Goal: Task Accomplishment & Management: Manage account settings

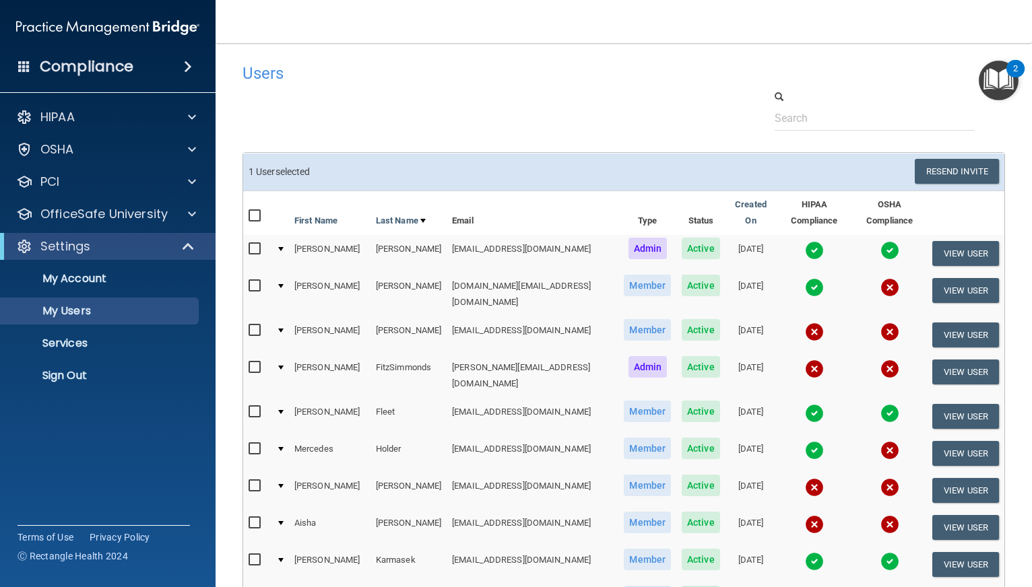
select select "20"
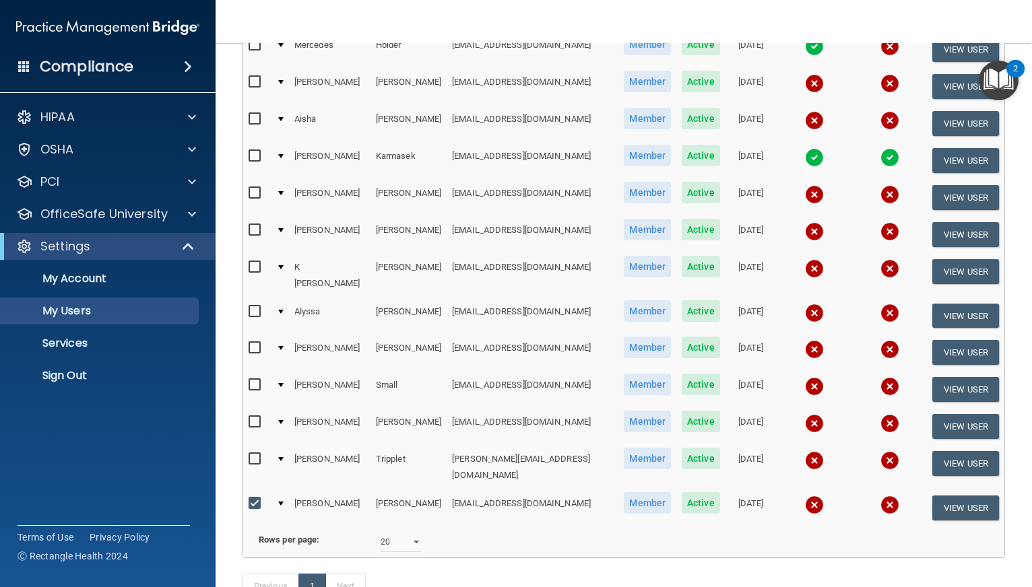
scroll to position [337, 0]
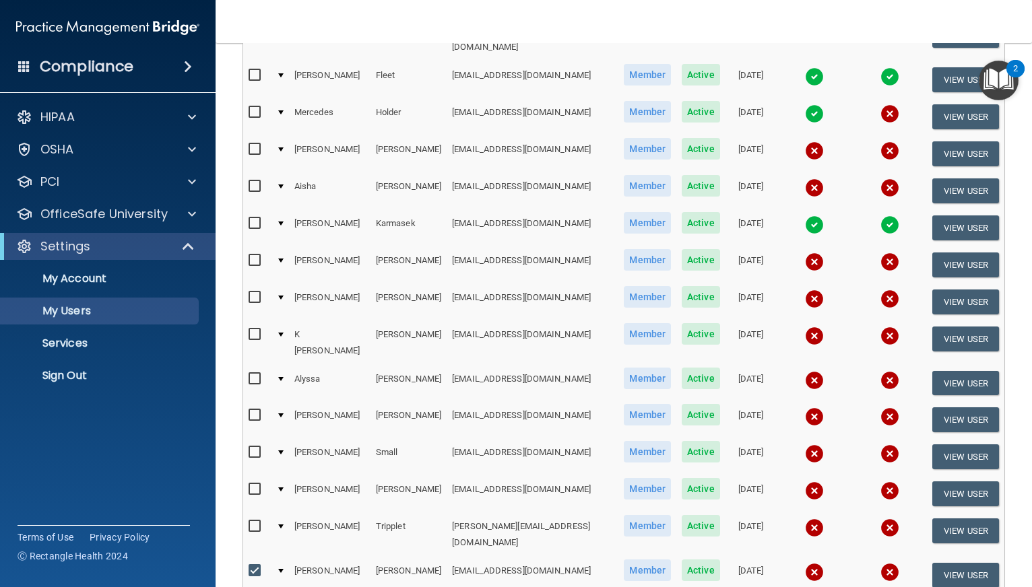
click at [253, 447] on input "checkbox" at bounding box center [256, 452] width 15 height 11
checkbox input "true"
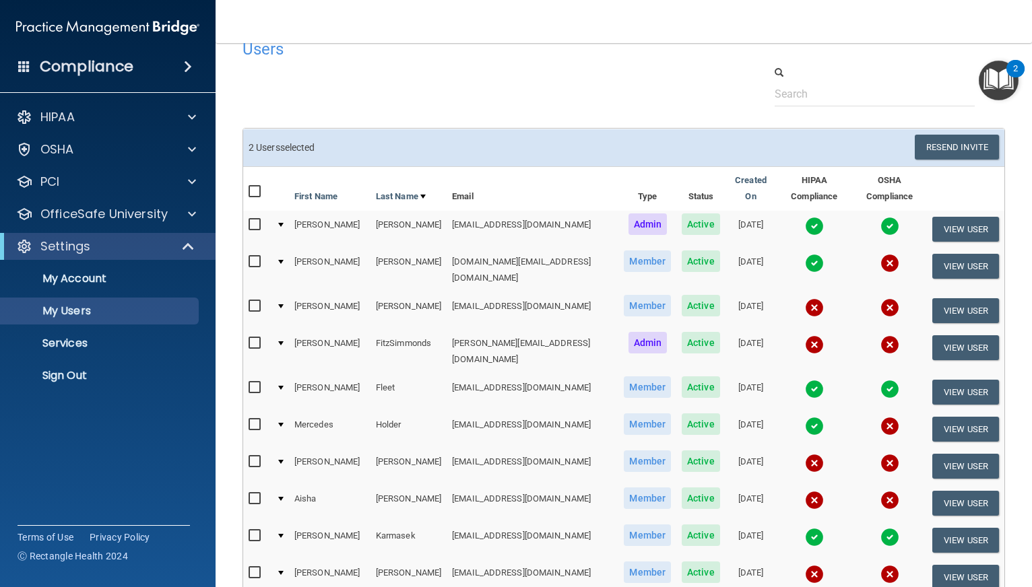
scroll to position [0, 0]
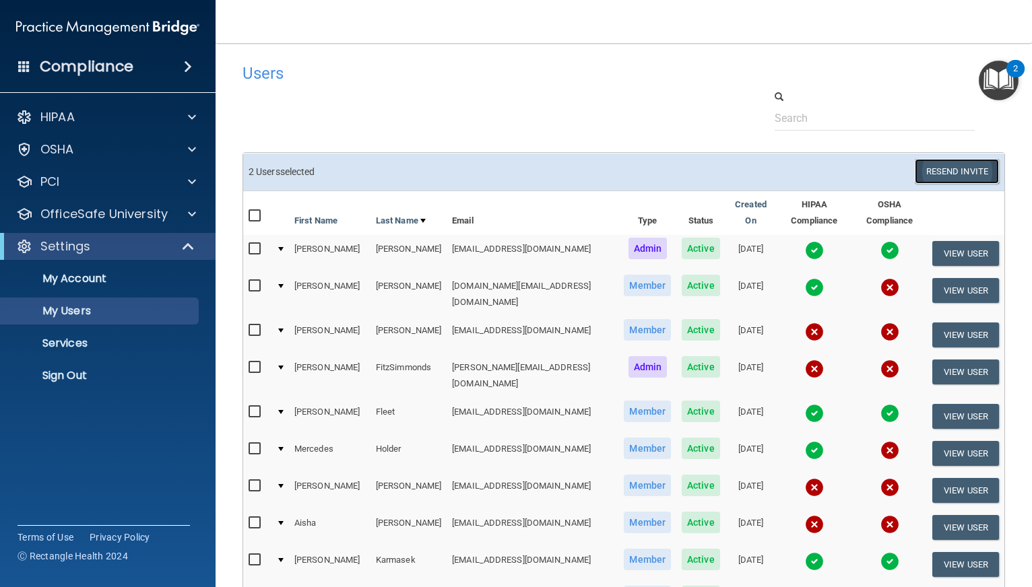
click at [970, 169] on button "Resend Invite" at bounding box center [957, 171] width 84 height 25
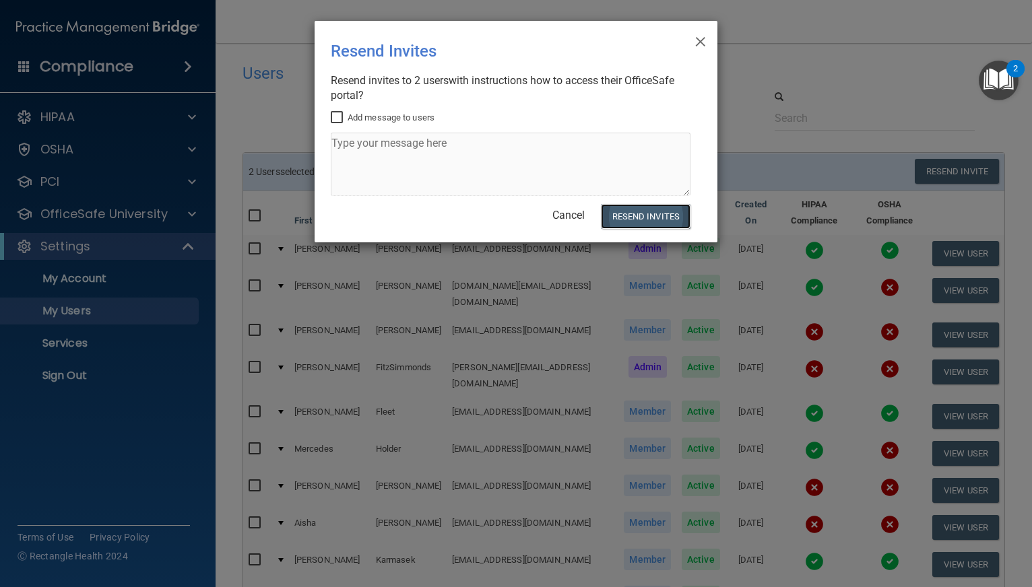
click at [657, 216] on button "Resend Invites" at bounding box center [646, 216] width 90 height 25
click at [698, 40] on span "×" at bounding box center [700, 39] width 12 height 27
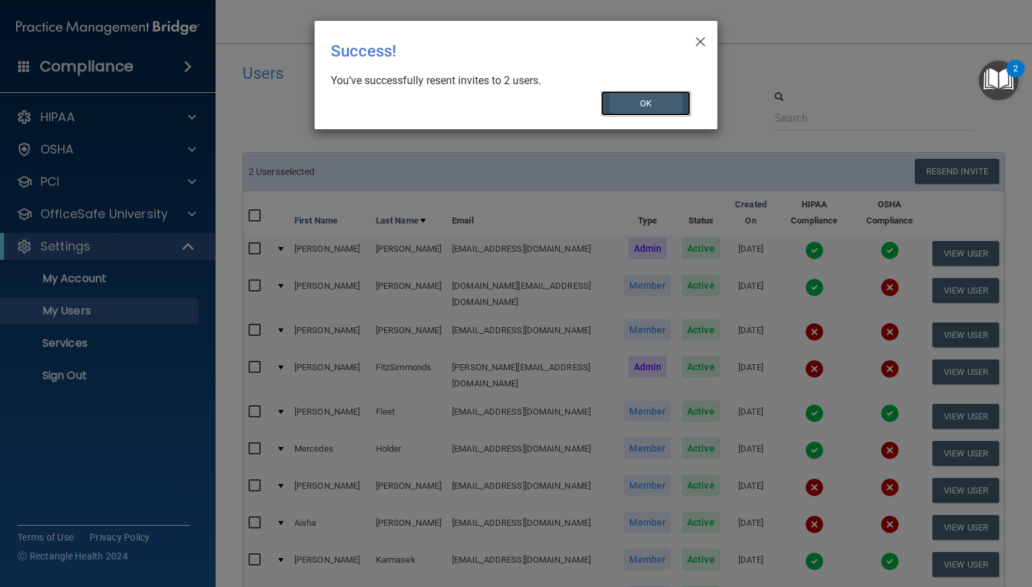
click at [660, 100] on button "OK" at bounding box center [646, 103] width 90 height 25
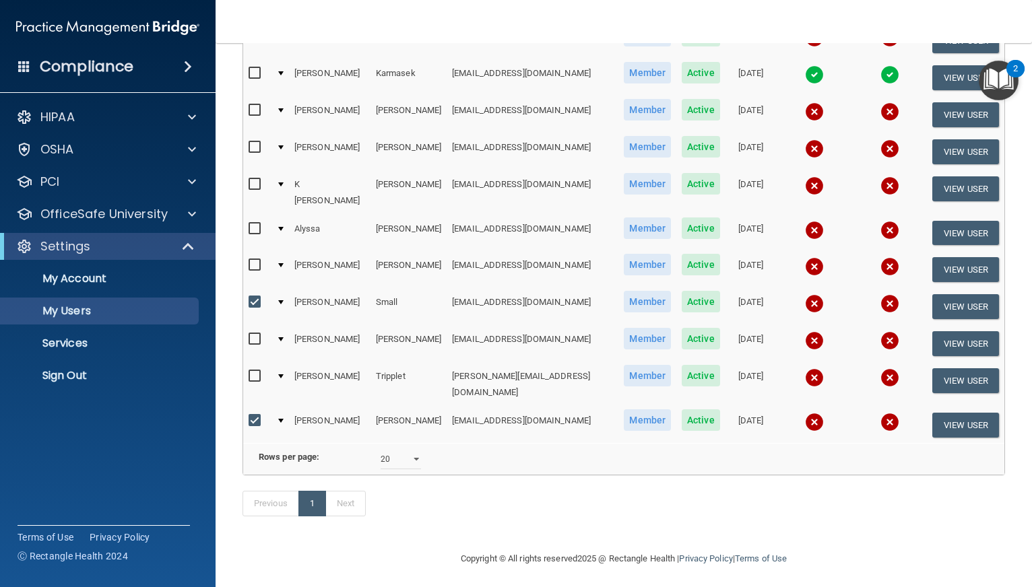
scroll to position [489, 0]
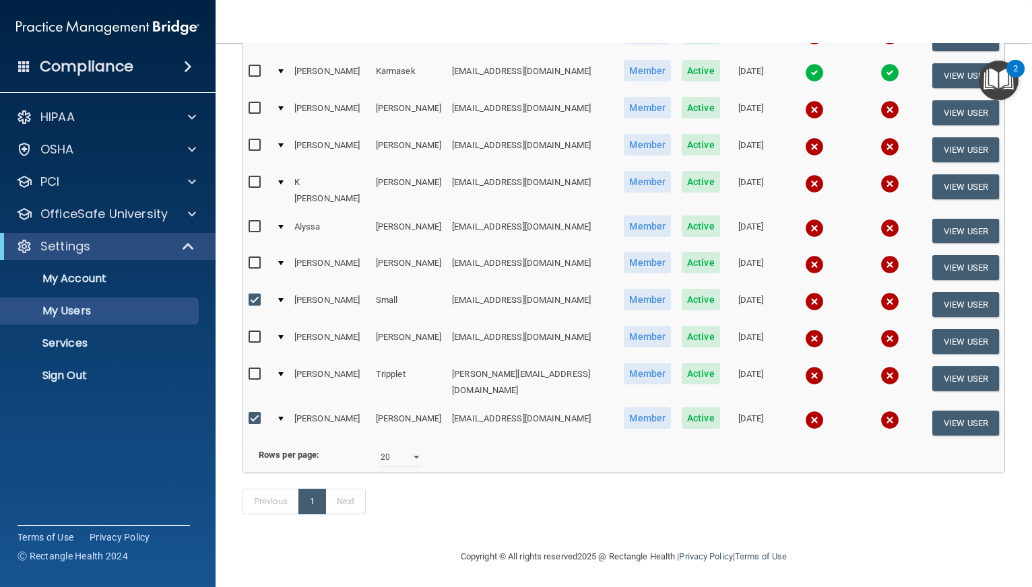
click at [250, 414] on input "checkbox" at bounding box center [256, 419] width 15 height 11
checkbox input "false"
click at [251, 295] on input "checkbox" at bounding box center [256, 300] width 15 height 11
checkbox input "false"
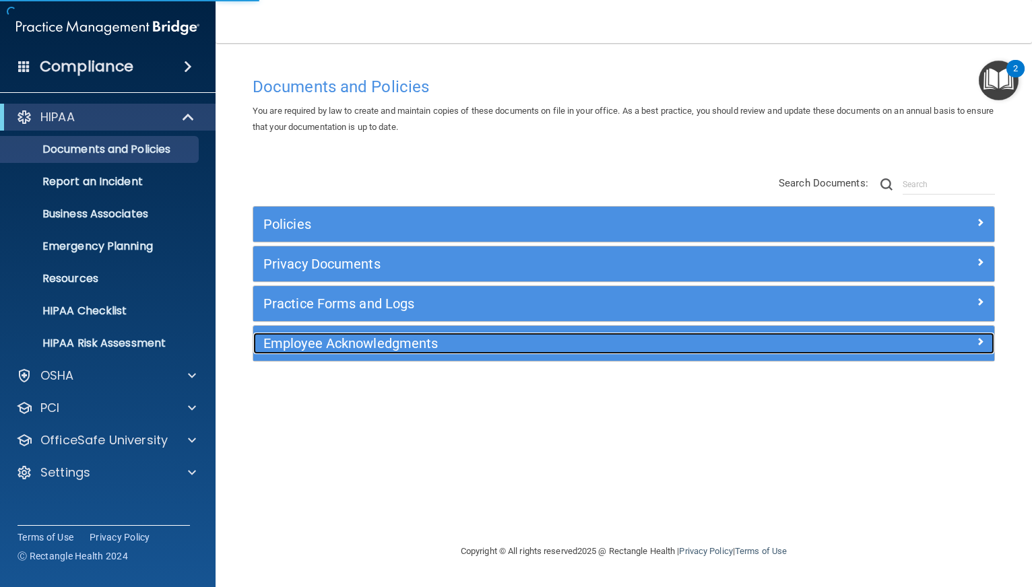
click at [391, 346] on h5 "Employee Acknowledgments" at bounding box center [530, 343] width 535 height 15
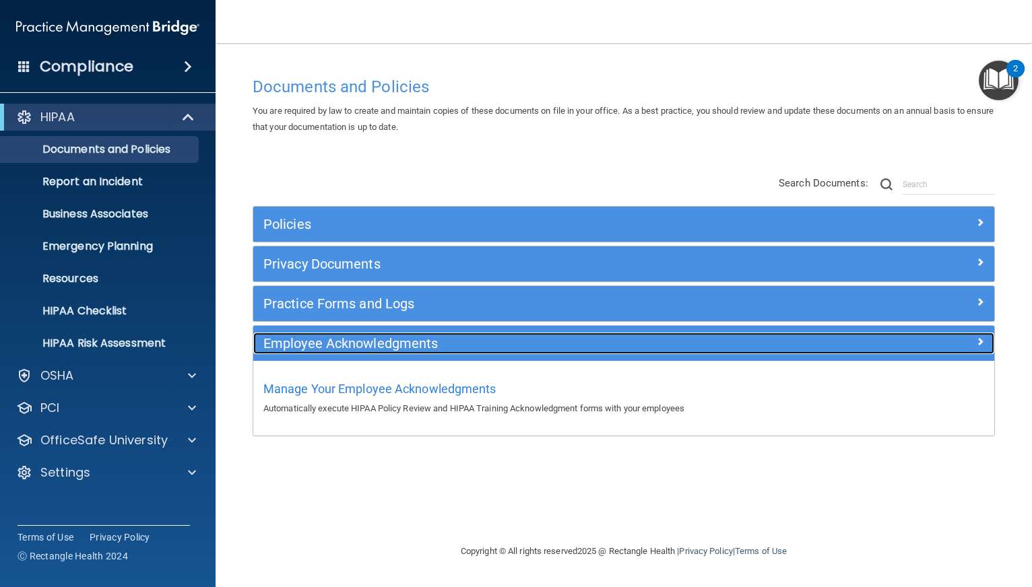
click at [391, 346] on h5 "Employee Acknowledgments" at bounding box center [530, 343] width 535 height 15
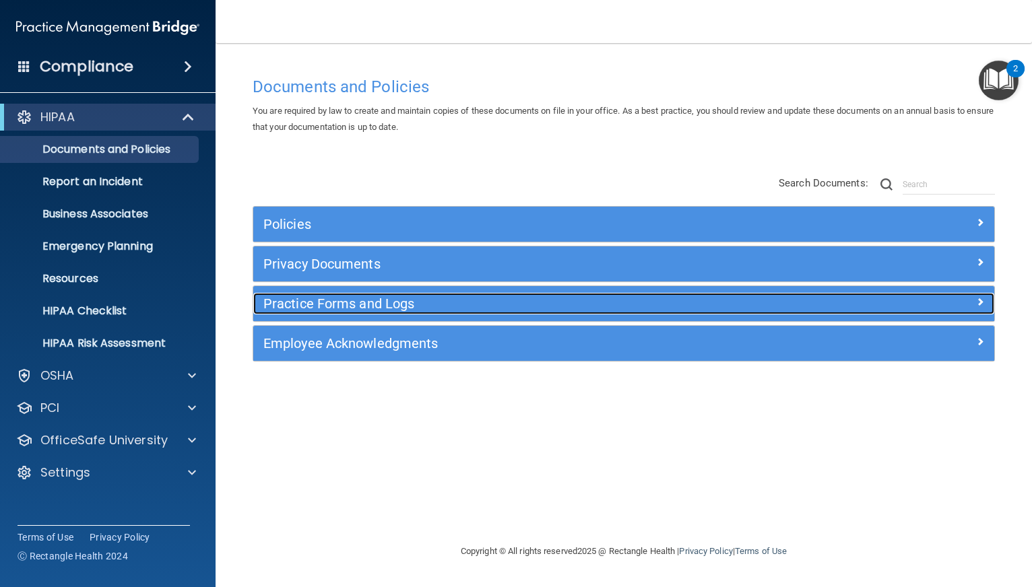
click at [384, 304] on h5 "Practice Forms and Logs" at bounding box center [530, 303] width 535 height 15
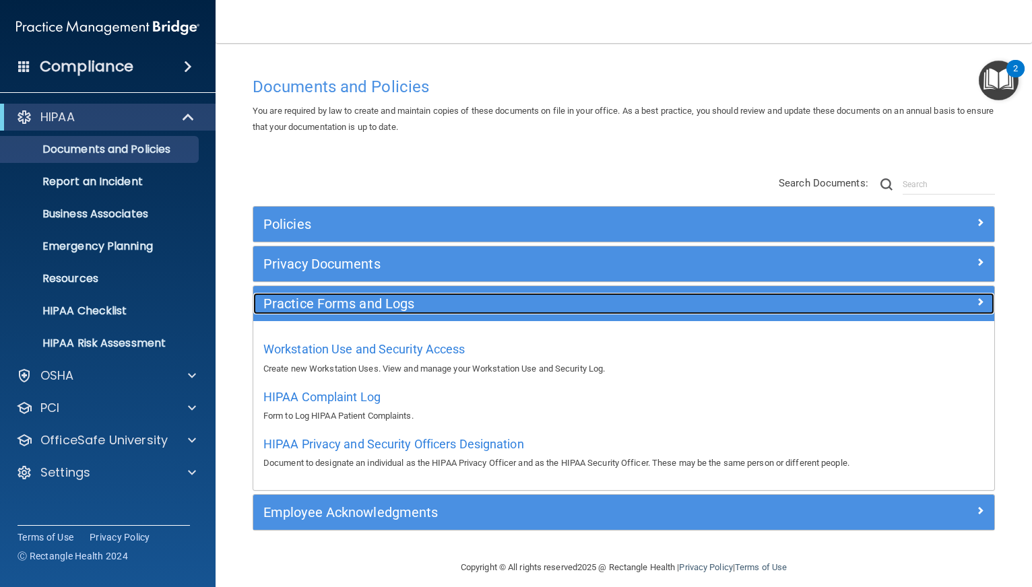
click at [384, 304] on h5 "Practice Forms and Logs" at bounding box center [530, 303] width 535 height 15
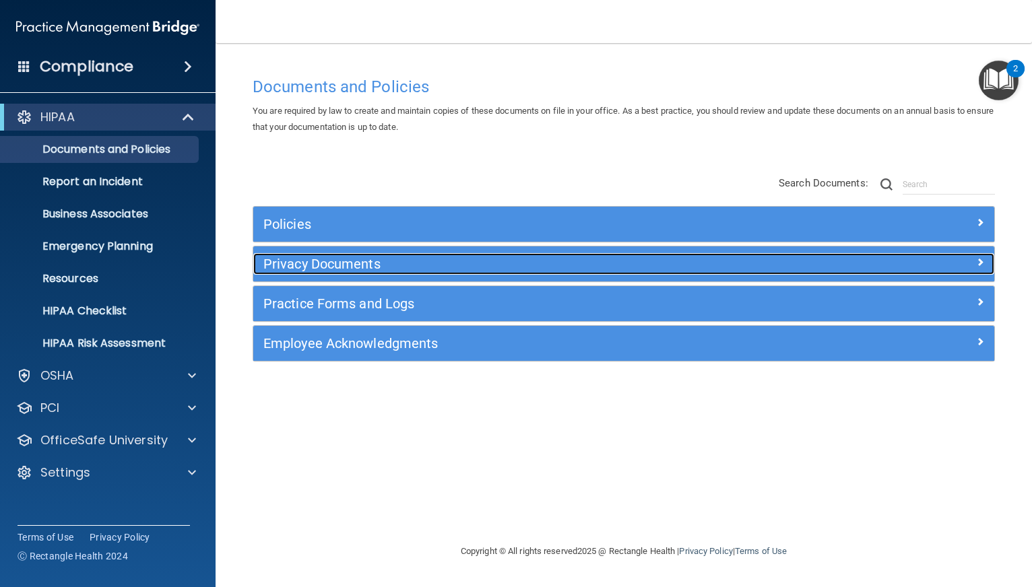
click at [354, 255] on div "Privacy Documents" at bounding box center [531, 264] width 556 height 22
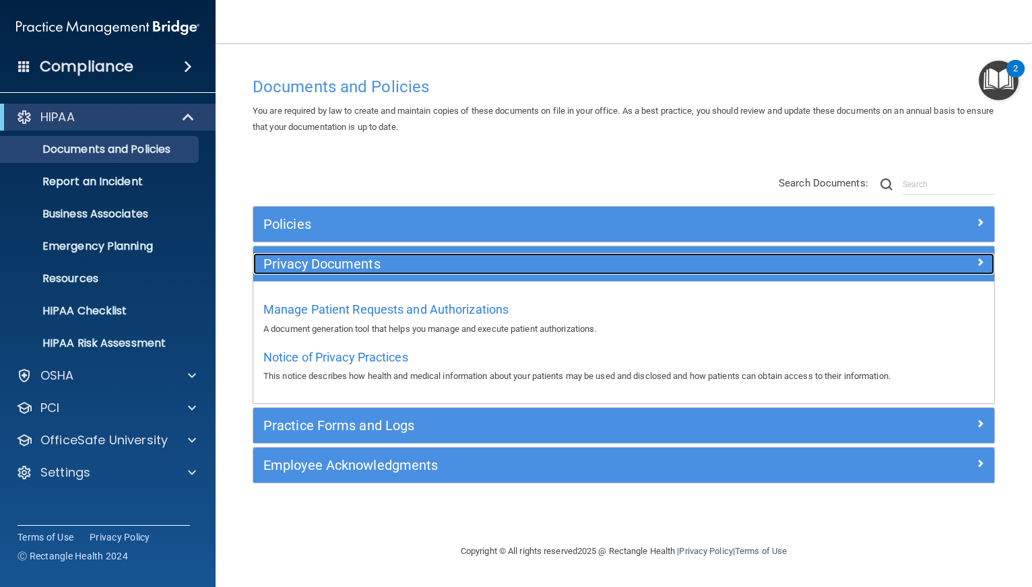
click at [358, 266] on h5 "Privacy Documents" at bounding box center [530, 264] width 535 height 15
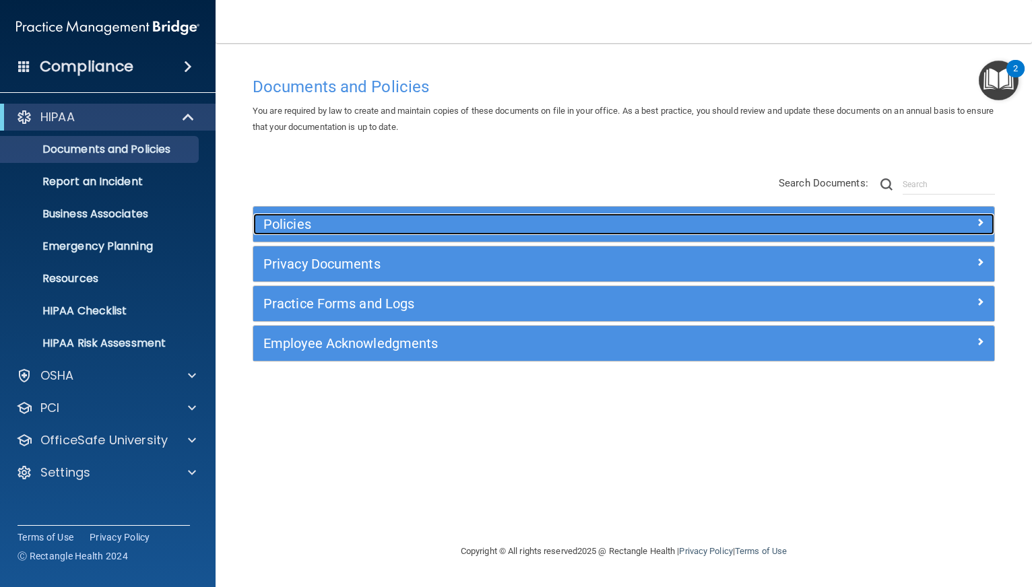
click at [338, 227] on h5 "Policies" at bounding box center [530, 224] width 535 height 15
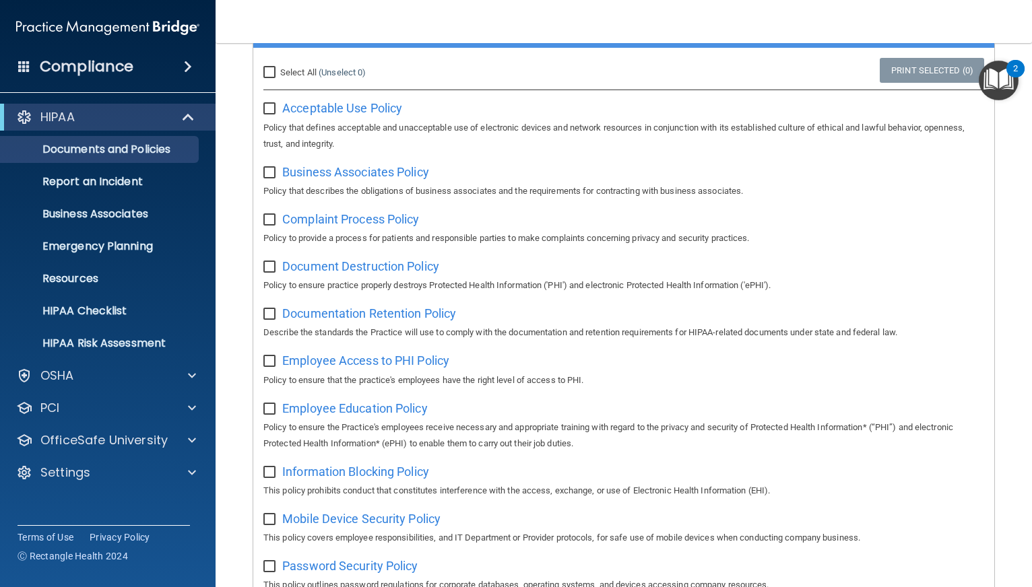
scroll to position [32, 0]
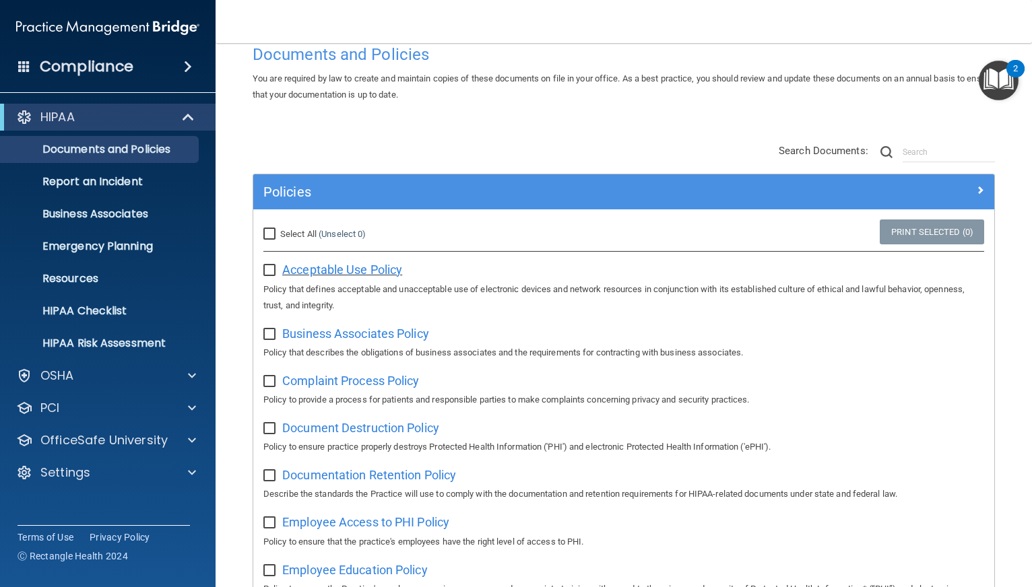
click at [359, 274] on span "Acceptable Use Policy" at bounding box center [342, 270] width 120 height 14
click at [92, 475] on div "Settings" at bounding box center [89, 473] width 167 height 16
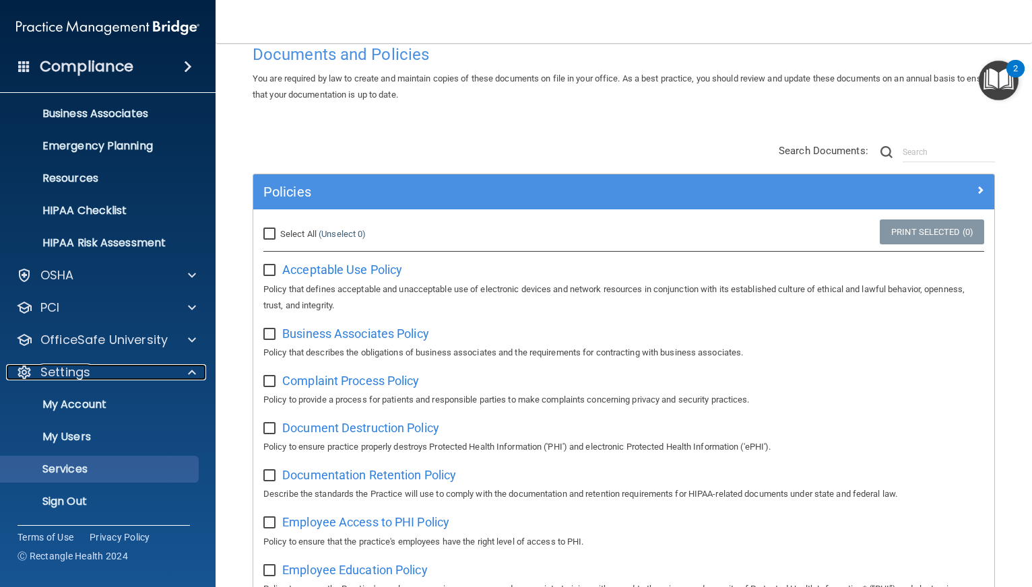
scroll to position [101, 0]
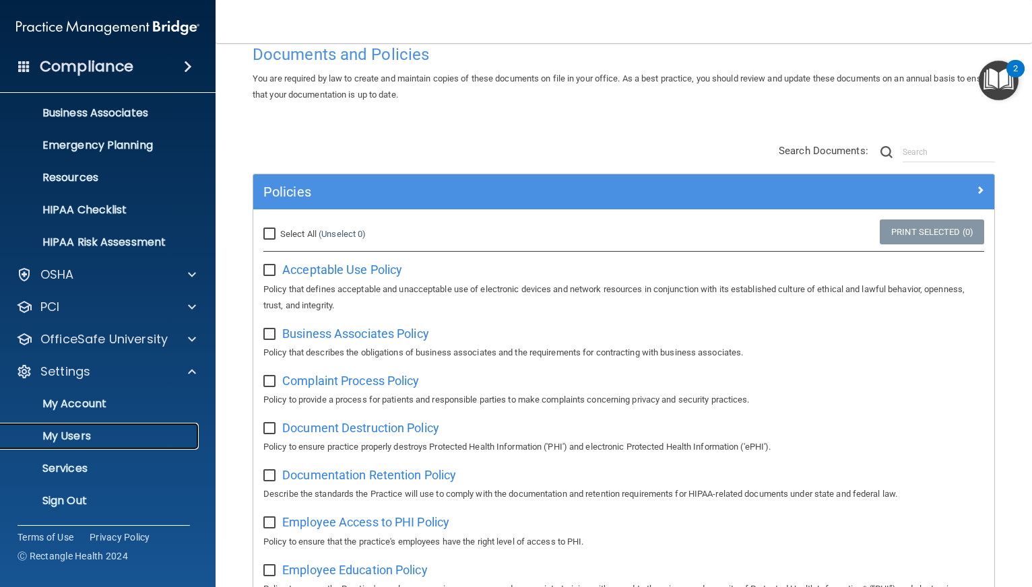
click at [71, 438] on p "My Users" at bounding box center [101, 436] width 184 height 13
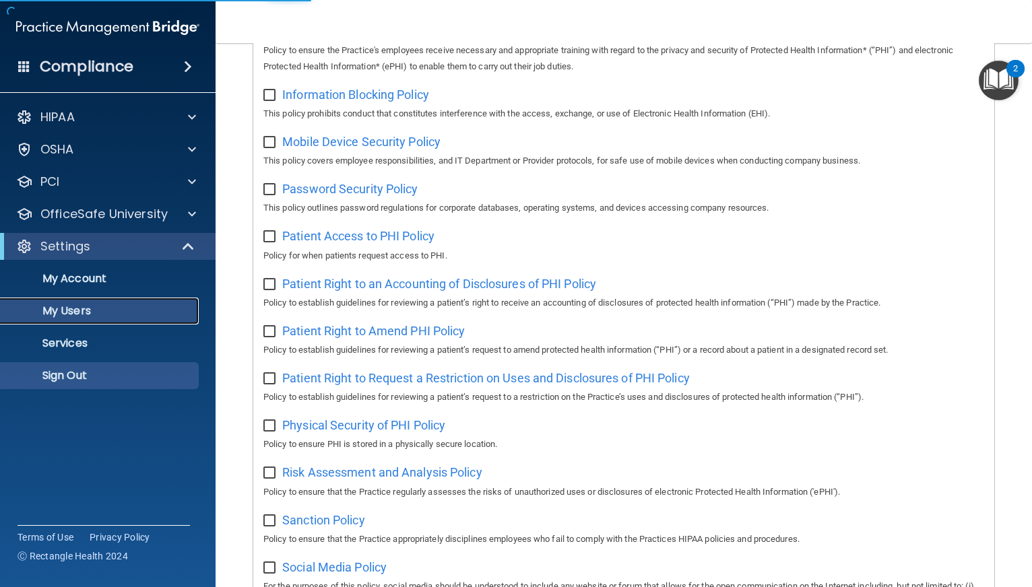
select select "20"
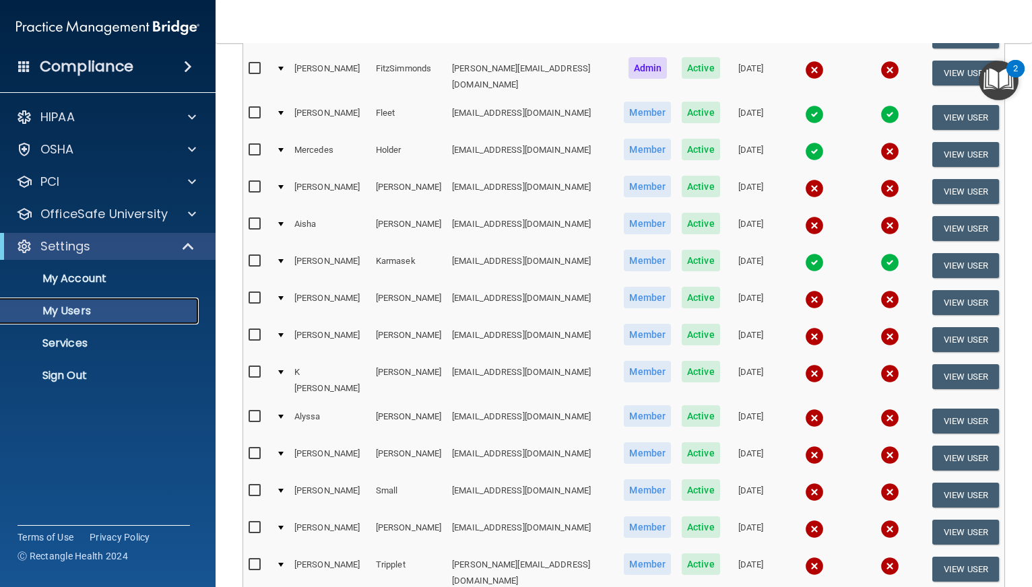
scroll to position [286, 0]
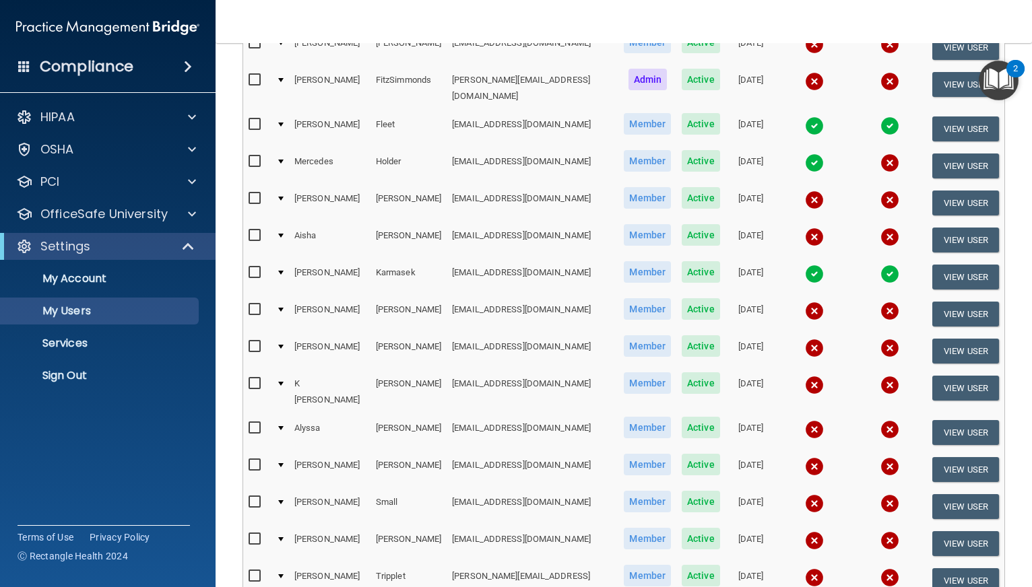
click at [257, 75] on input "checkbox" at bounding box center [256, 80] width 15 height 11
checkbox input "true"
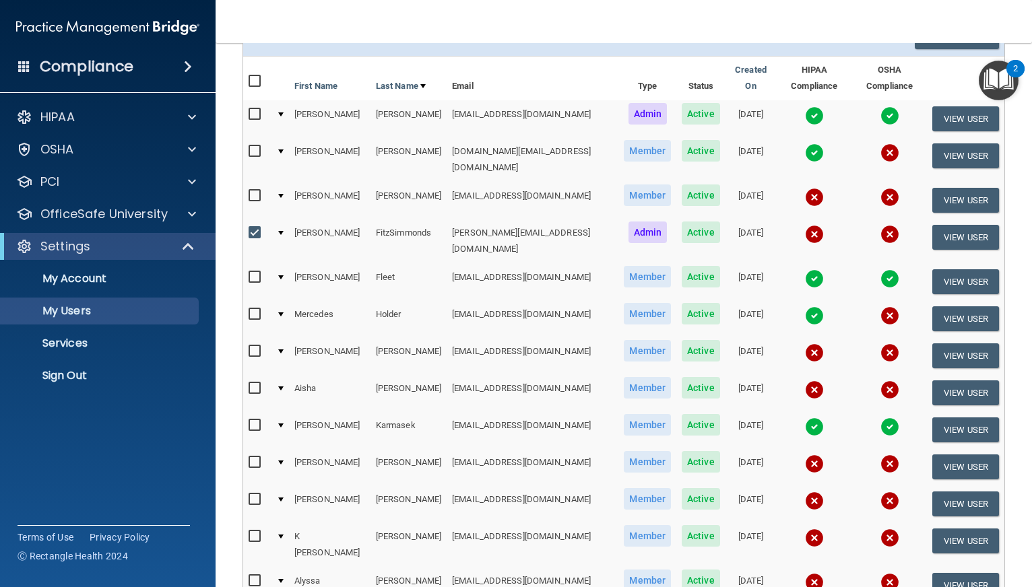
scroll to position [0, 0]
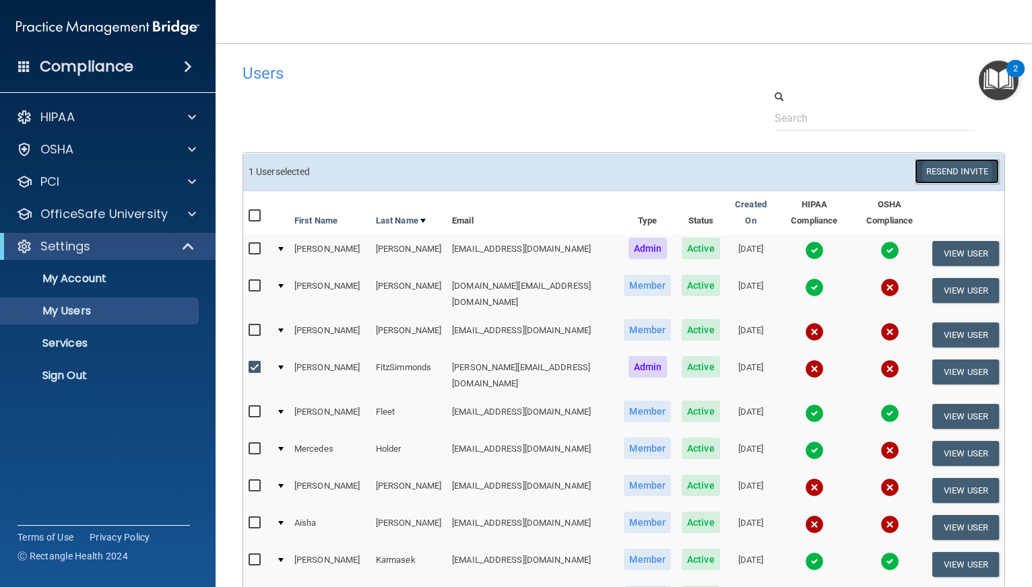
click at [956, 172] on button "Resend Invite" at bounding box center [957, 171] width 84 height 25
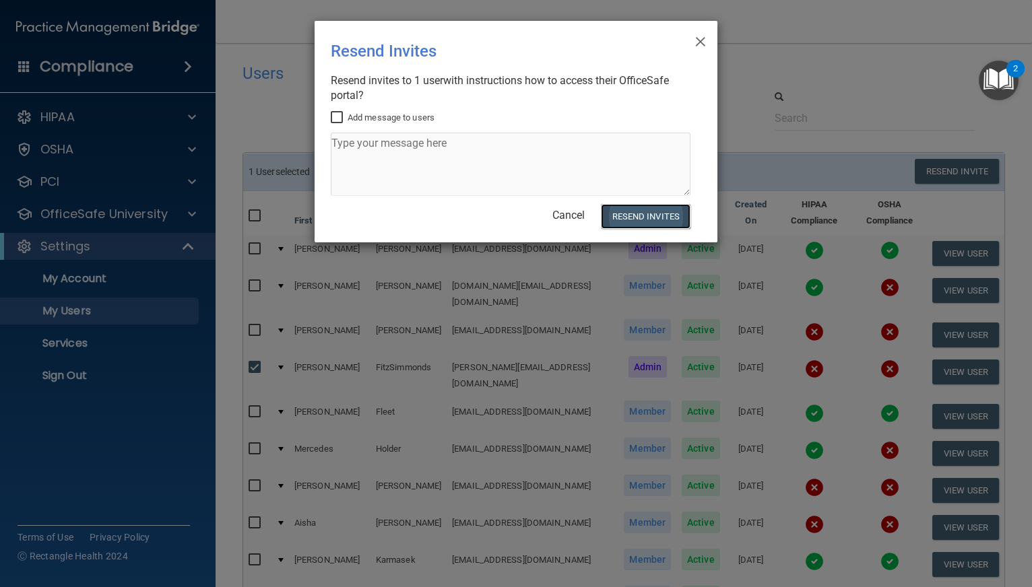
click at [647, 212] on button "Resend Invites" at bounding box center [646, 216] width 90 height 25
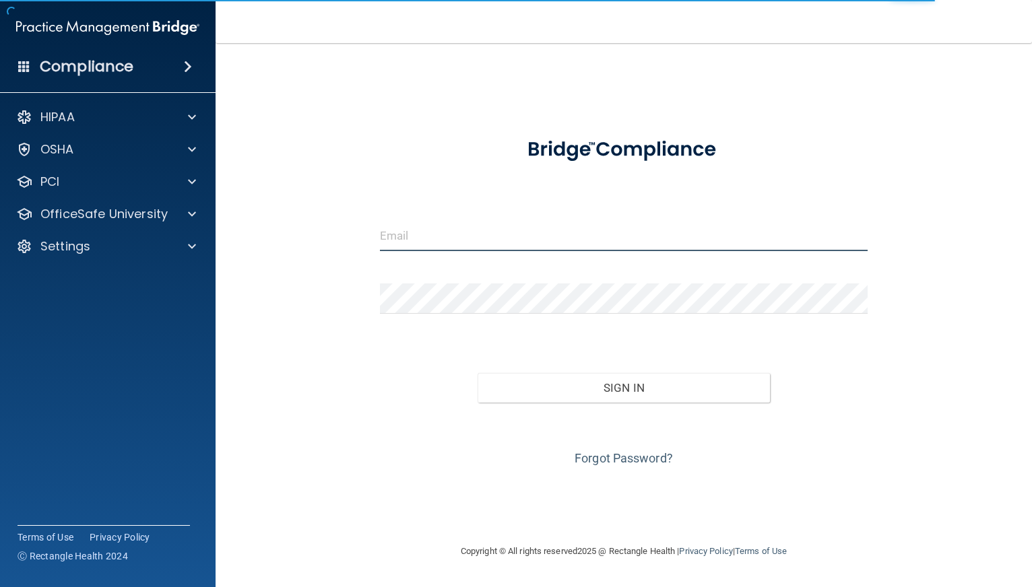
click at [492, 232] on input "email" at bounding box center [624, 236] width 488 height 30
type input "[PERSON_NAME][EMAIL_ADDRESS][DOMAIN_NAME]"
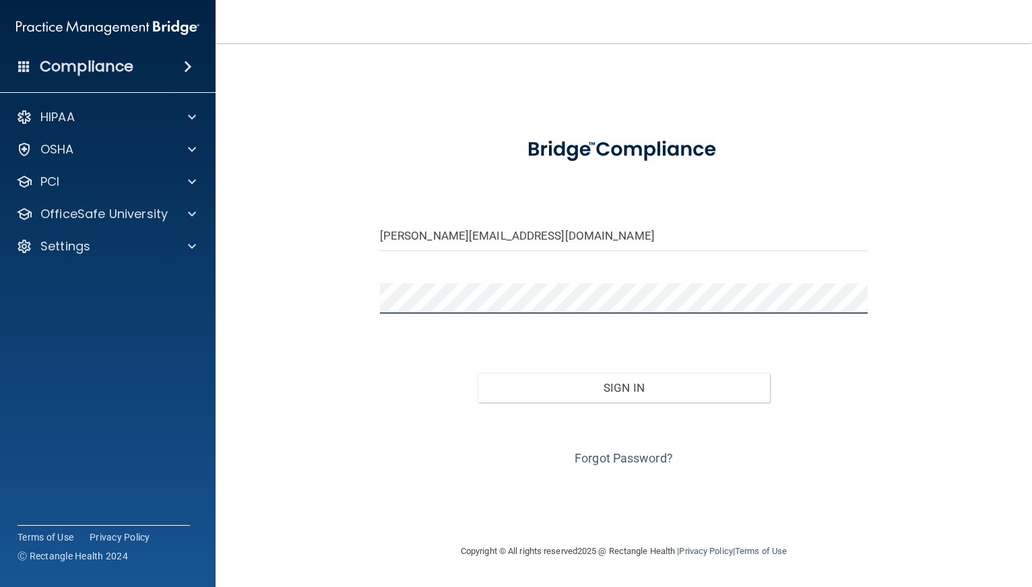
click at [478, 373] on button "Sign In" at bounding box center [624, 388] width 293 height 30
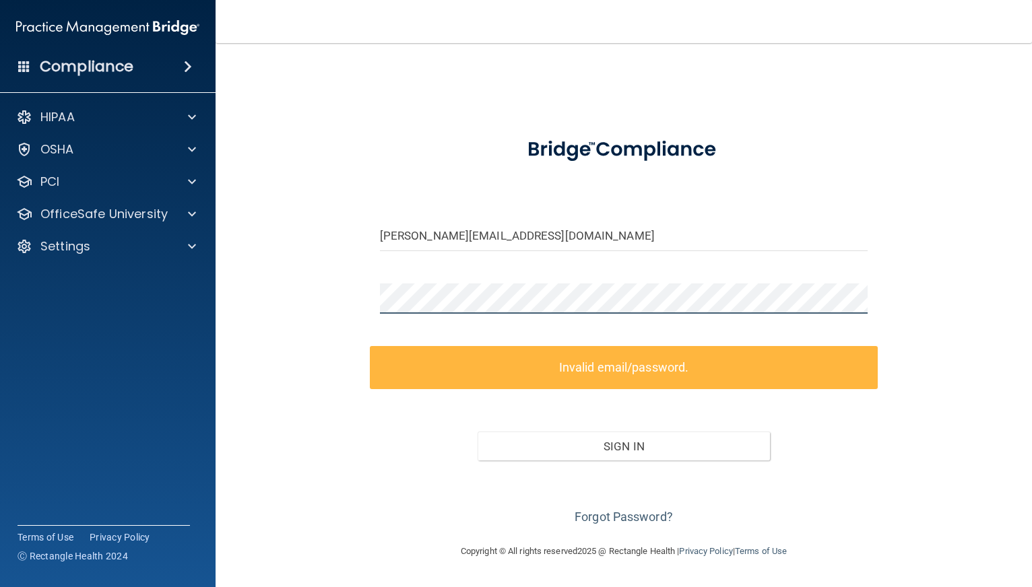
click at [350, 301] on div "[PERSON_NAME][EMAIL_ADDRESS][DOMAIN_NAME] Invalid email/password. You don't hav…" at bounding box center [623, 293] width 762 height 473
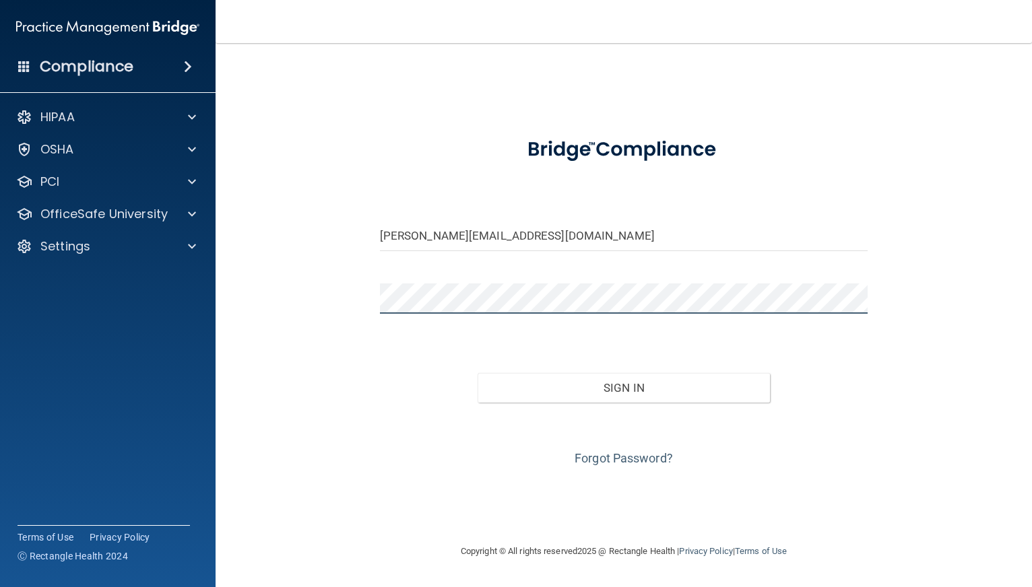
click at [478, 373] on button "Sign In" at bounding box center [624, 388] width 293 height 30
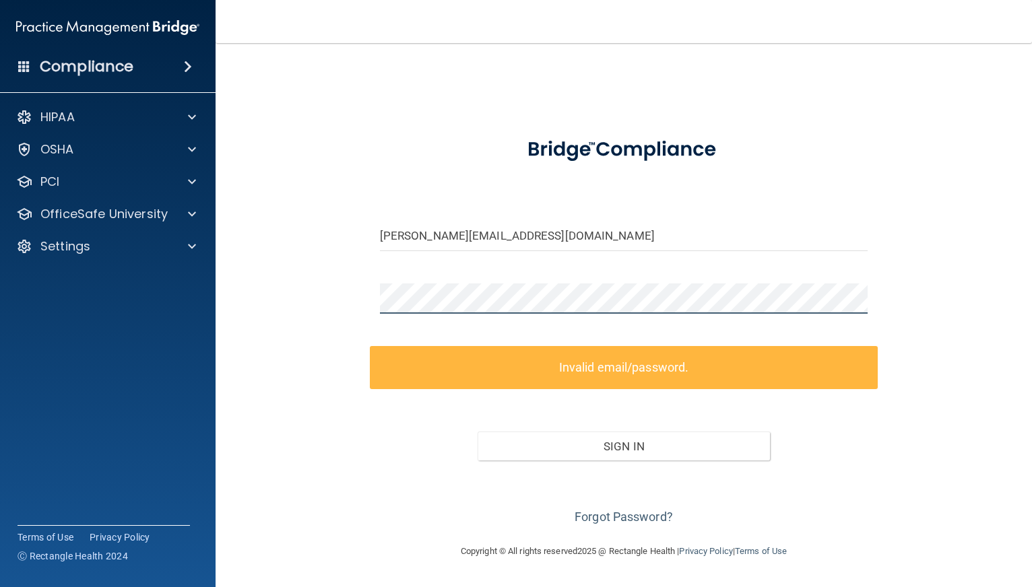
click at [236, 260] on main "[PERSON_NAME][EMAIL_ADDRESS][DOMAIN_NAME] Invalid email/password. You don't hav…" at bounding box center [624, 315] width 816 height 544
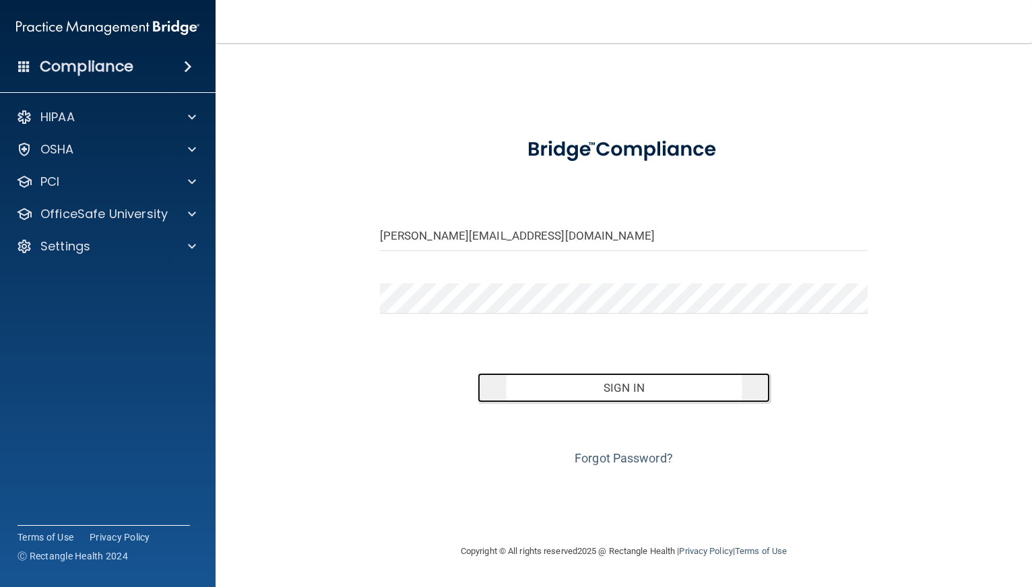
click at [633, 390] on button "Sign In" at bounding box center [624, 388] width 293 height 30
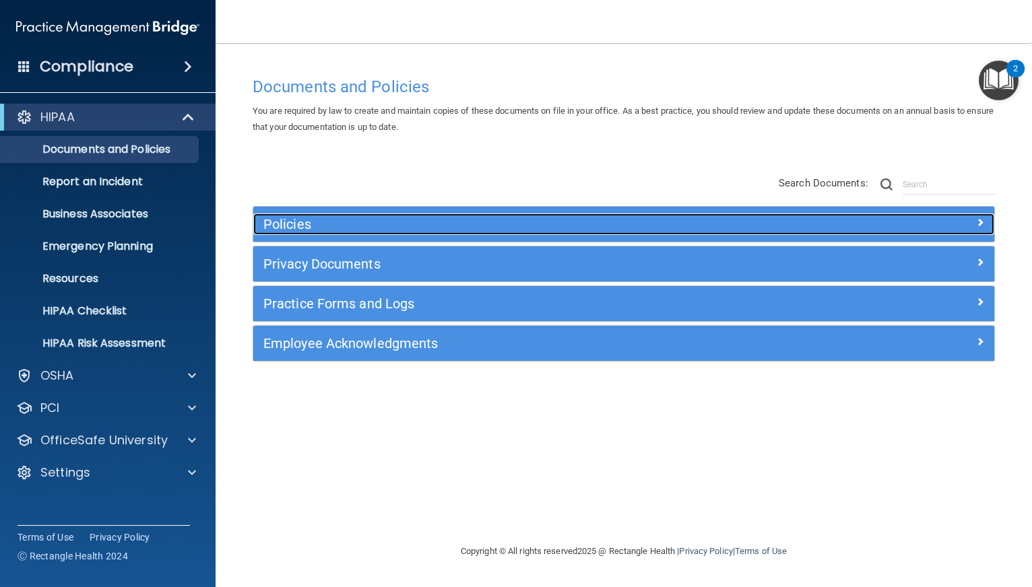
click at [354, 220] on h5 "Policies" at bounding box center [530, 224] width 535 height 15
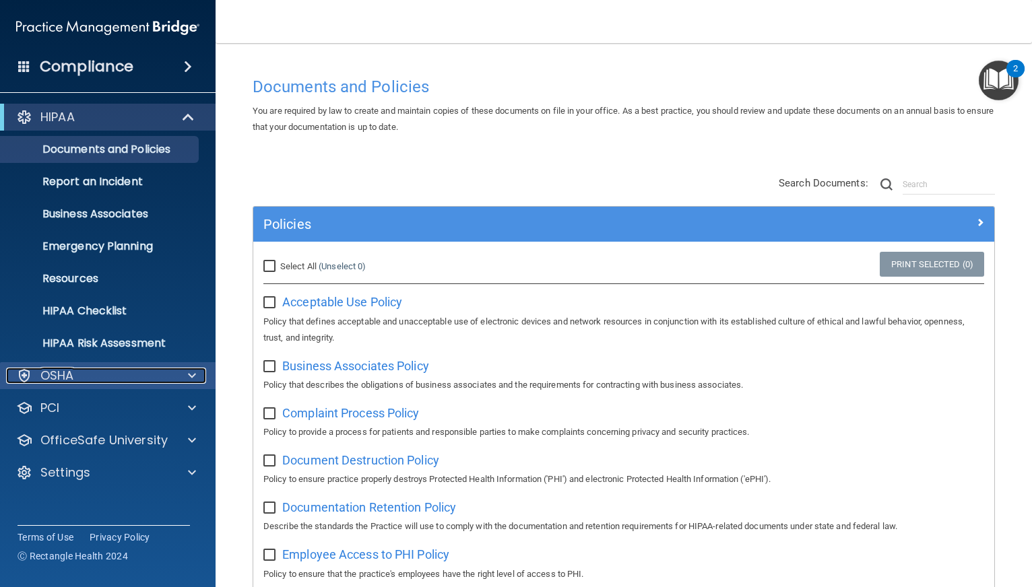
click at [124, 379] on div "OSHA" at bounding box center [89, 376] width 167 height 16
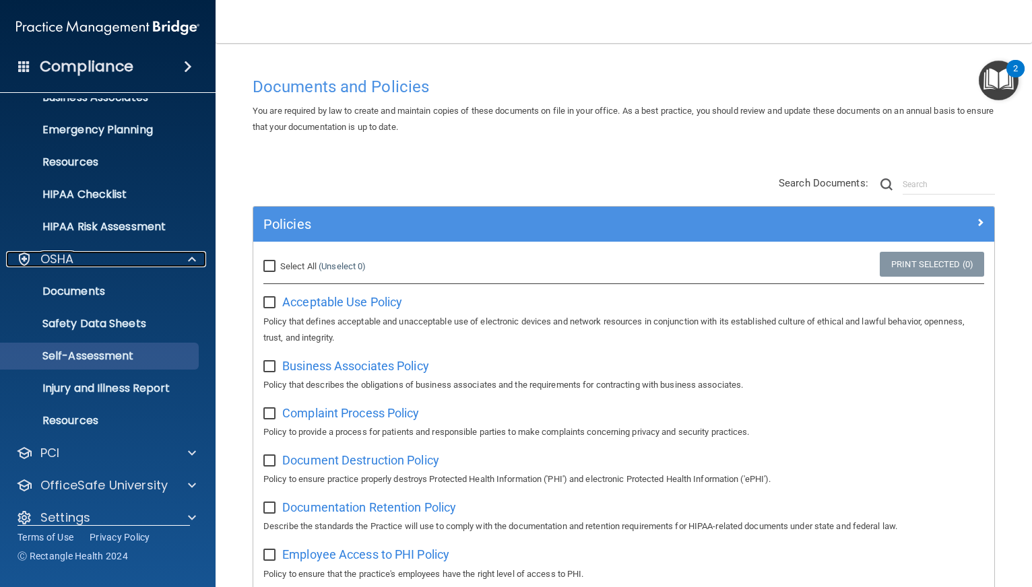
scroll to position [133, 0]
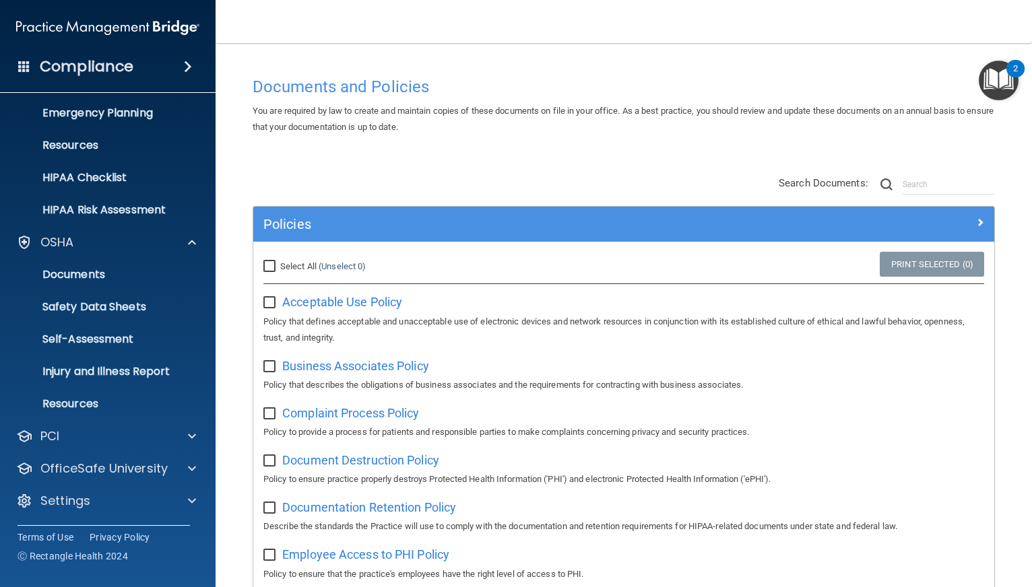
click at [157, 422] on div "HIPAA Documents and Policies Report an Incident Business Associates Emergency P…" at bounding box center [108, 245] width 216 height 560
click at [155, 439] on div "PCI" at bounding box center [89, 436] width 167 height 16
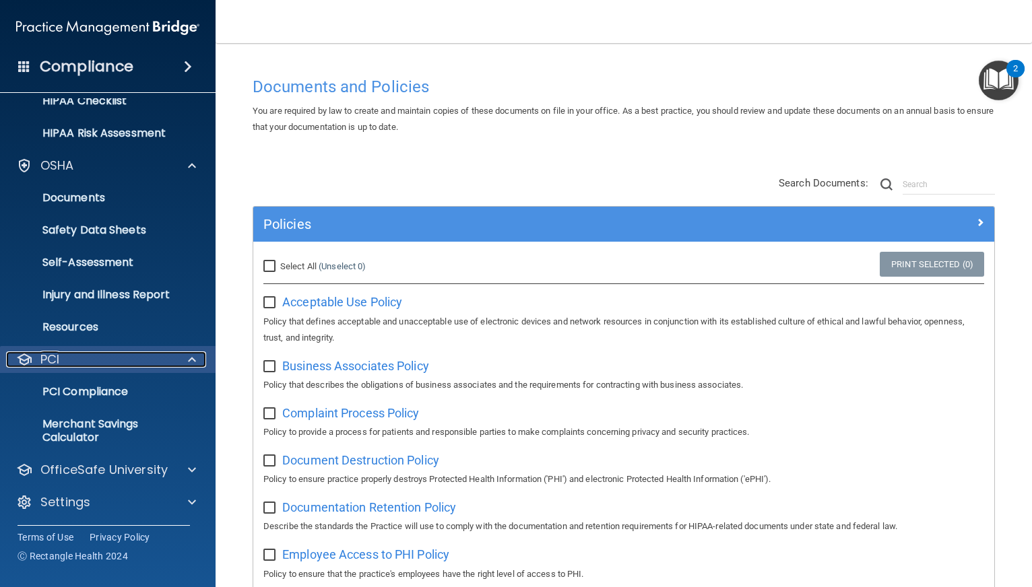
scroll to position [211, 0]
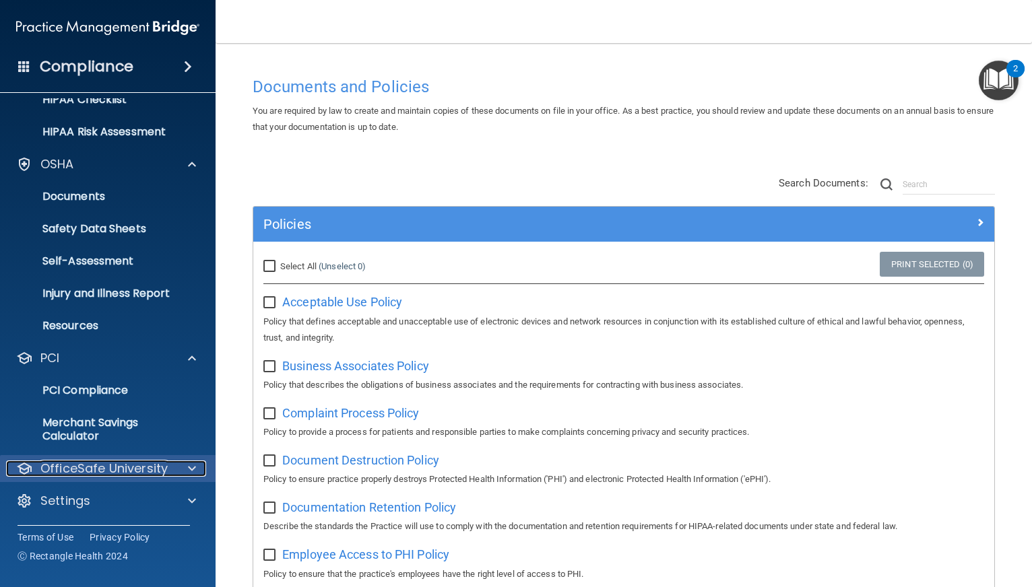
click at [158, 468] on p "OfficeSafe University" at bounding box center [103, 469] width 127 height 16
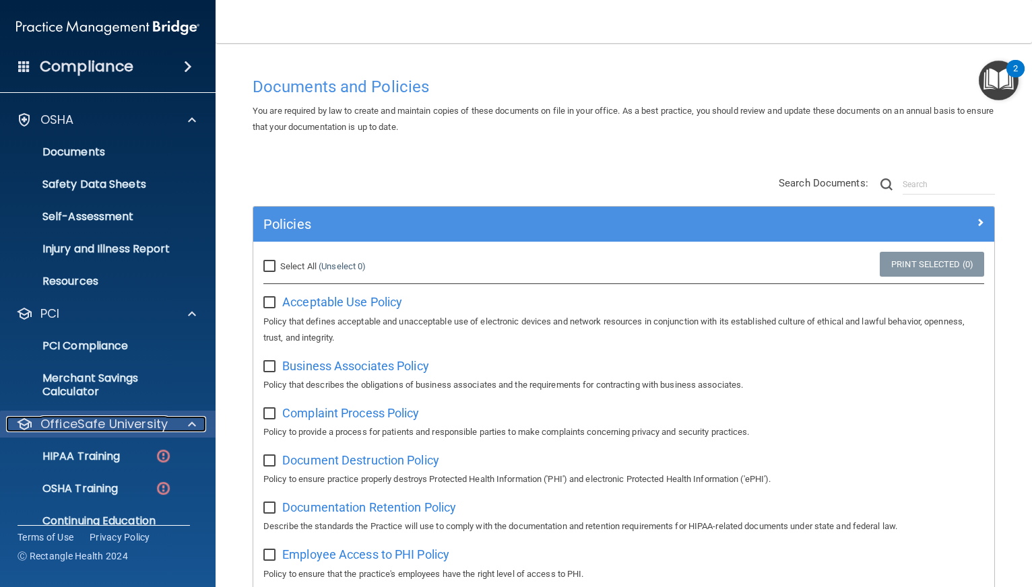
scroll to position [308, 0]
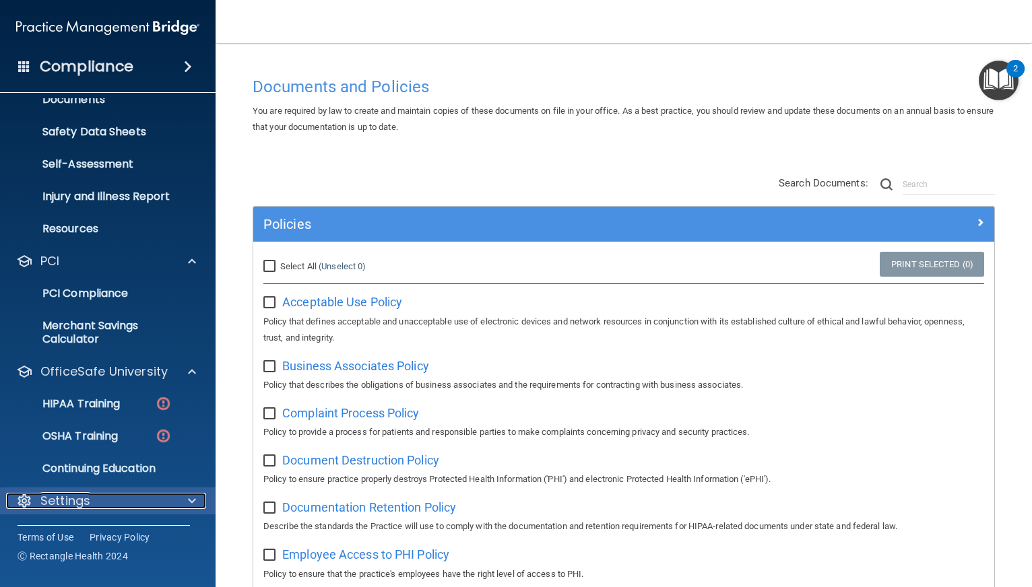
click at [120, 504] on div "Settings" at bounding box center [89, 501] width 167 height 16
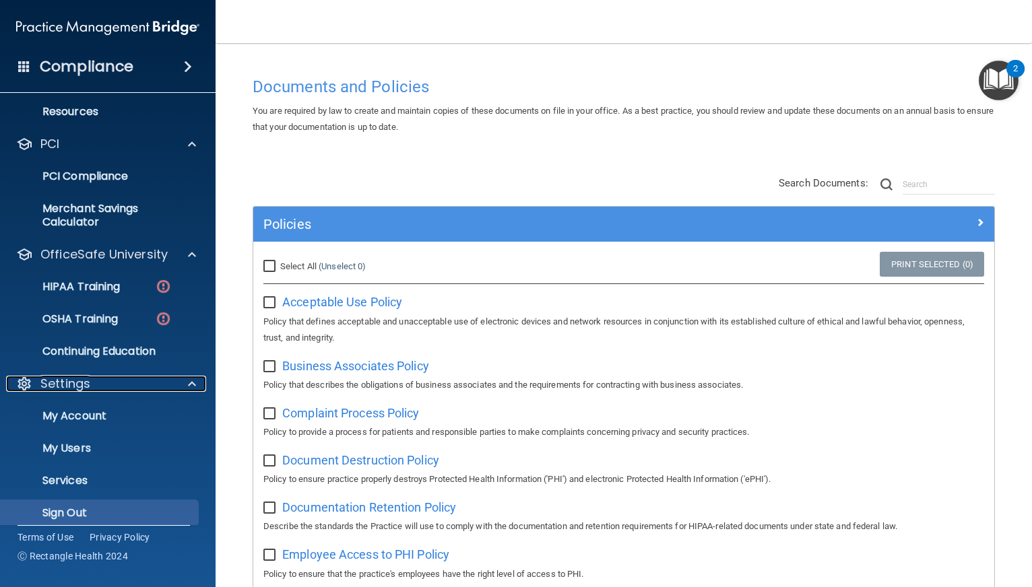
scroll to position [437, 0]
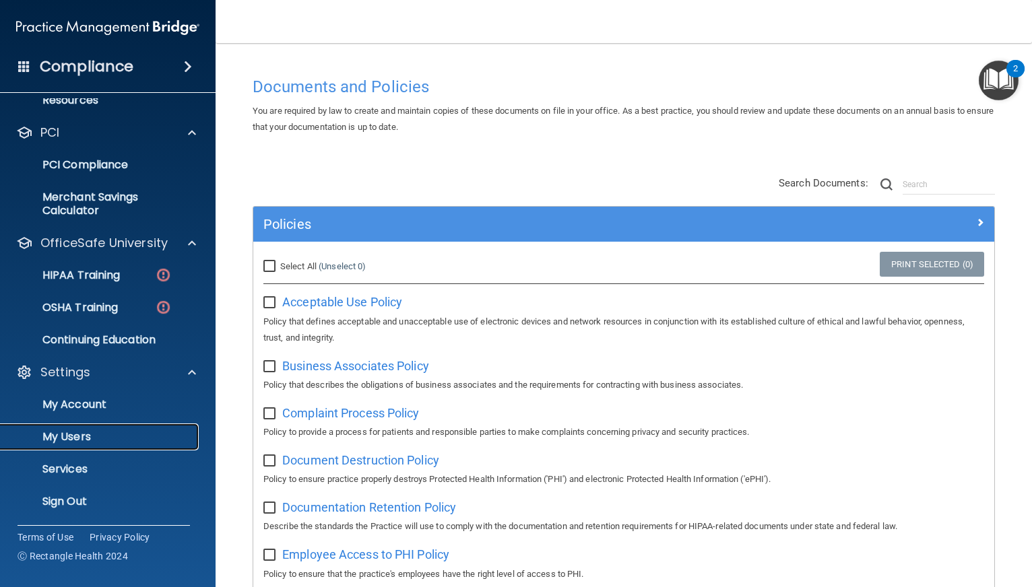
click at [121, 430] on p "My Users" at bounding box center [101, 436] width 184 height 13
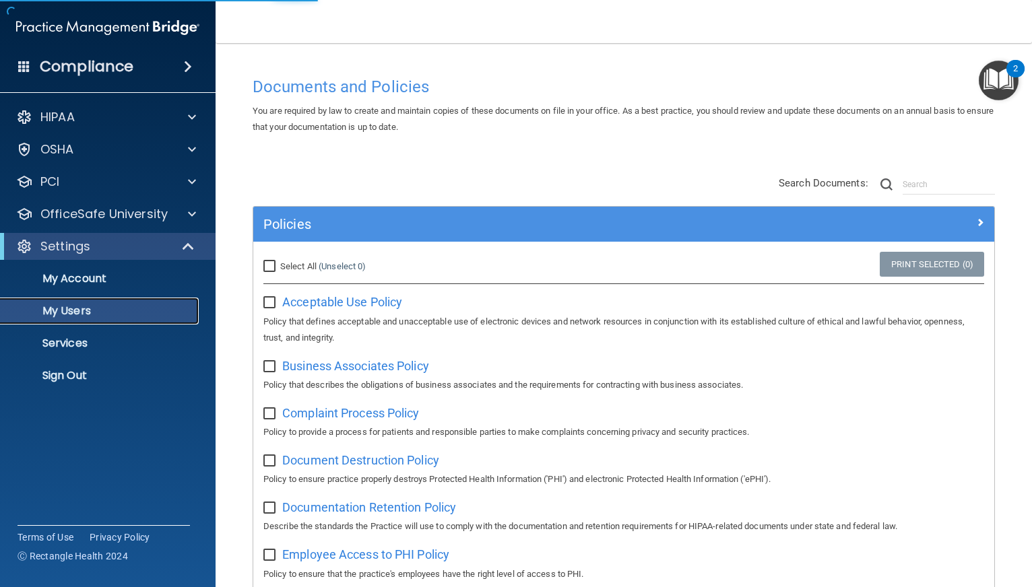
select select "20"
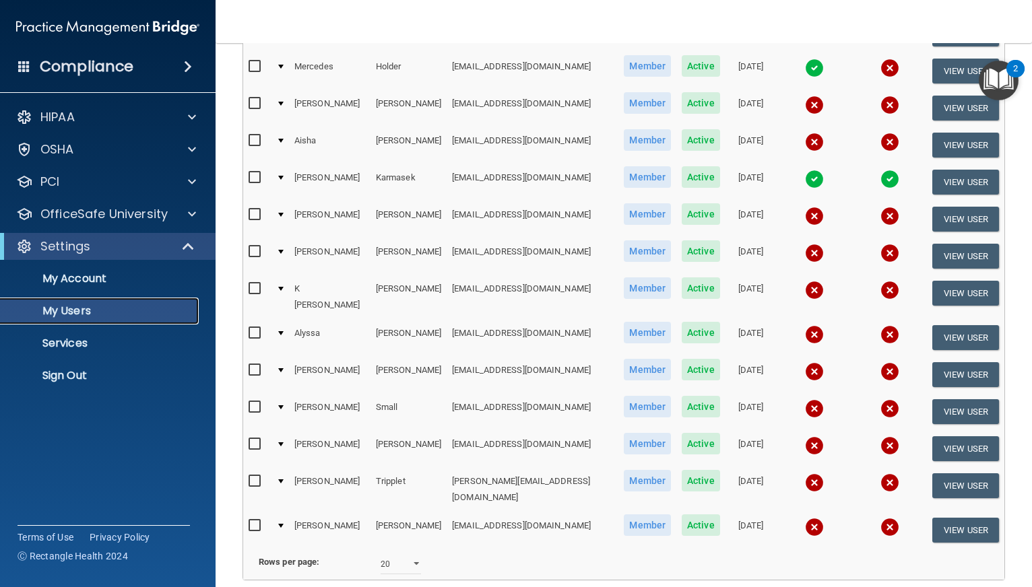
scroll to position [404, 0]
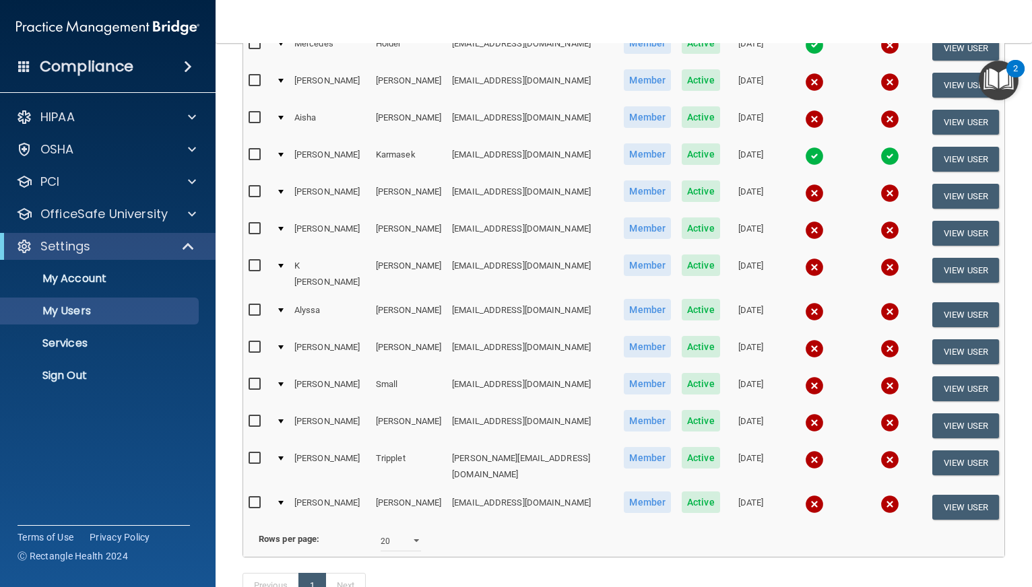
click at [106, 236] on div "Settings" at bounding box center [108, 246] width 216 height 27
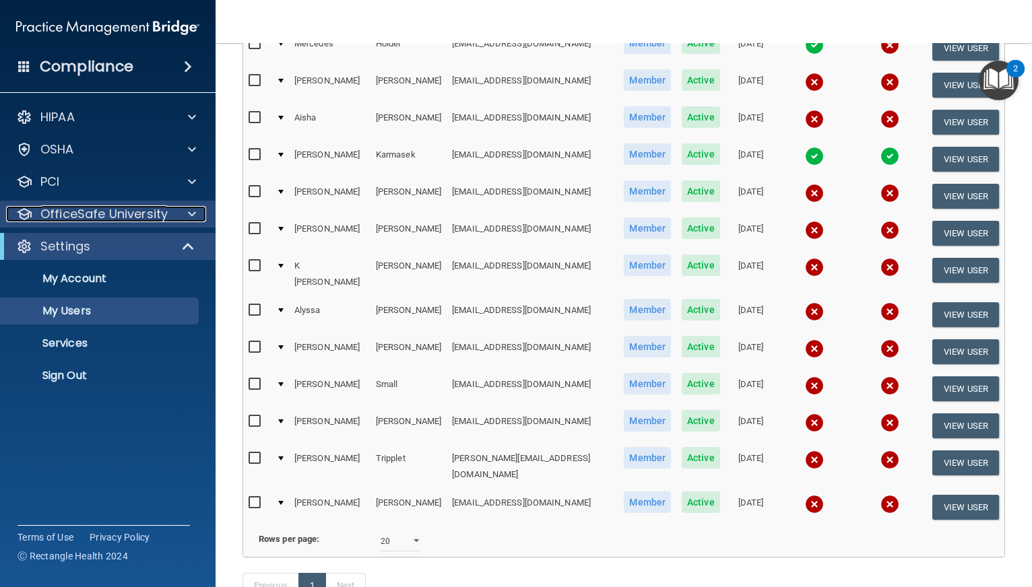
click at [105, 218] on p "OfficeSafe University" at bounding box center [103, 214] width 127 height 16
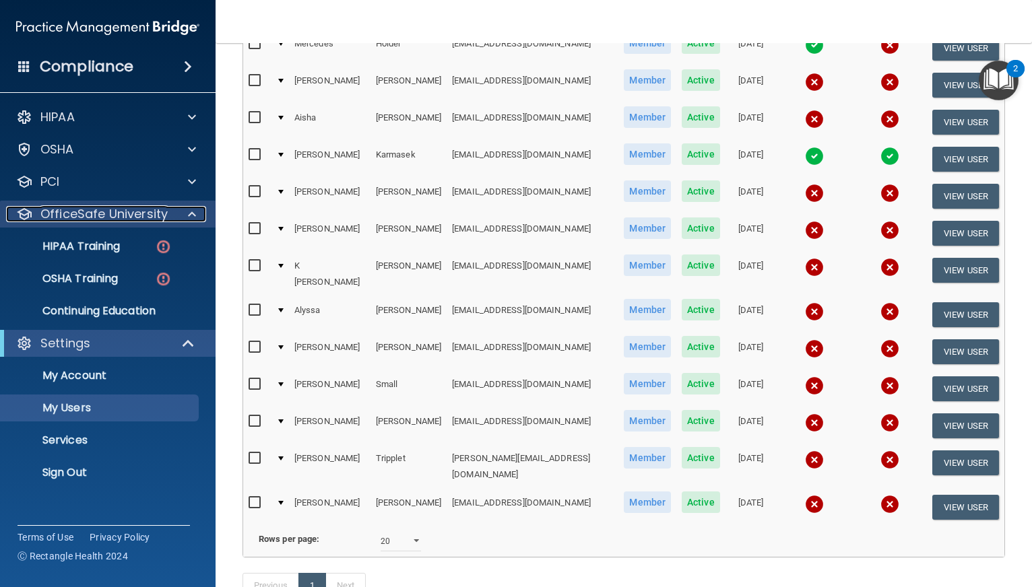
click at [106, 218] on p "OfficeSafe University" at bounding box center [103, 214] width 127 height 16
click at [105, 217] on p "OfficeSafe University" at bounding box center [103, 214] width 127 height 16
click at [95, 209] on p "OfficeSafe University" at bounding box center [103, 214] width 127 height 16
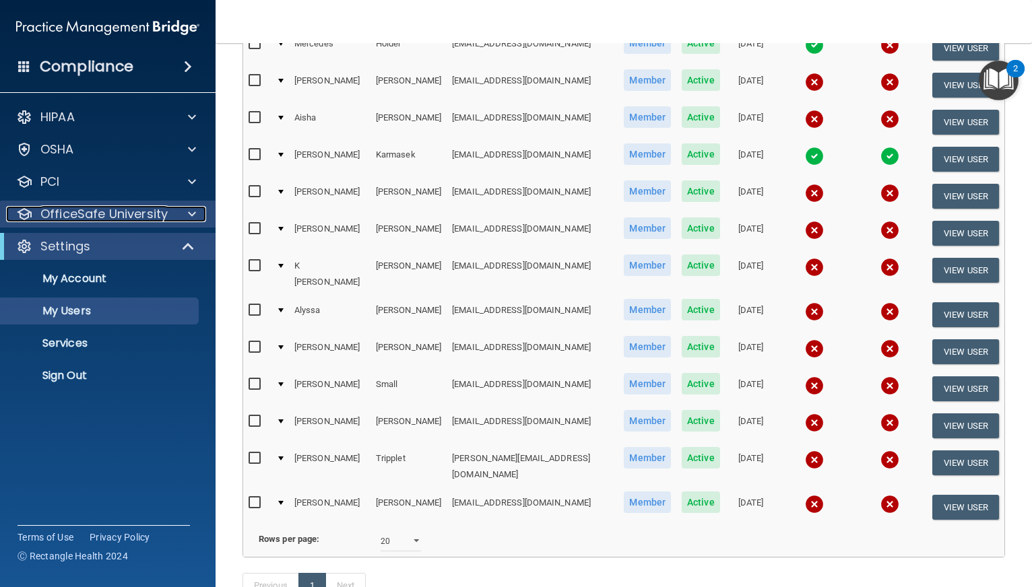
click at [94, 209] on p "OfficeSafe University" at bounding box center [103, 214] width 127 height 16
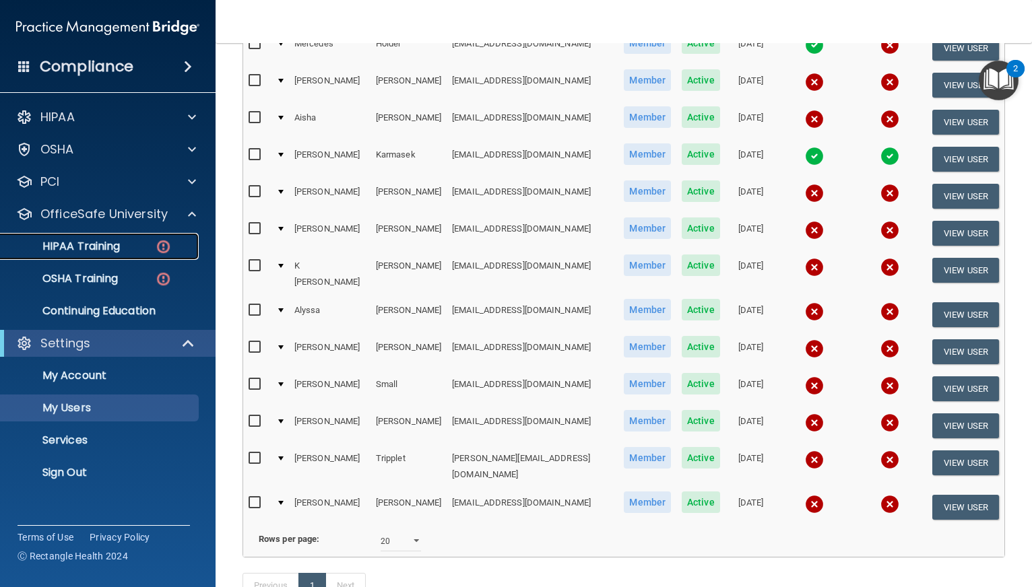
click at [102, 244] on p "HIPAA Training" at bounding box center [64, 246] width 111 height 13
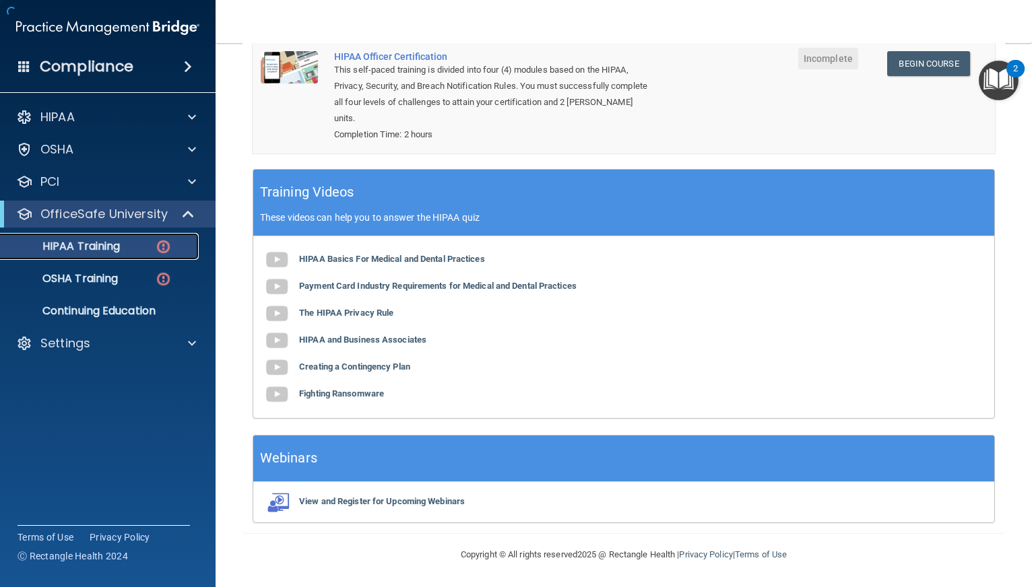
scroll to position [330, 0]
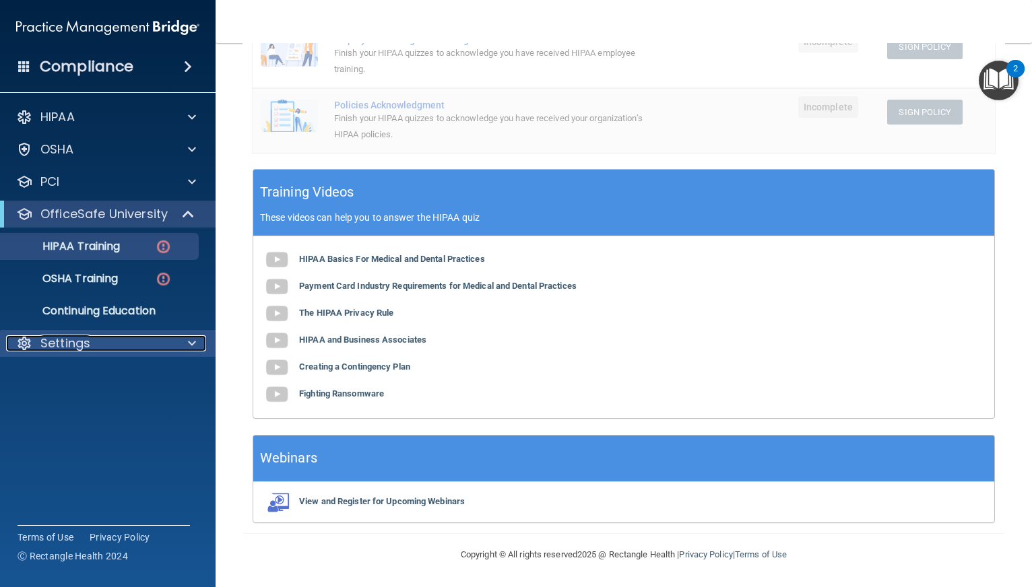
click at [81, 345] on p "Settings" at bounding box center [65, 343] width 50 height 16
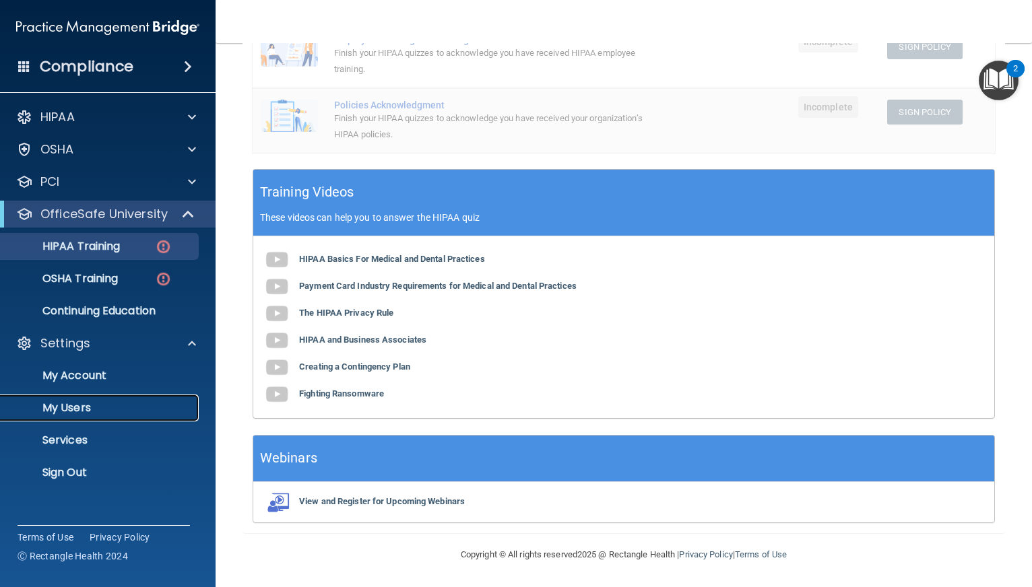
click at [79, 405] on p "My Users" at bounding box center [101, 407] width 184 height 13
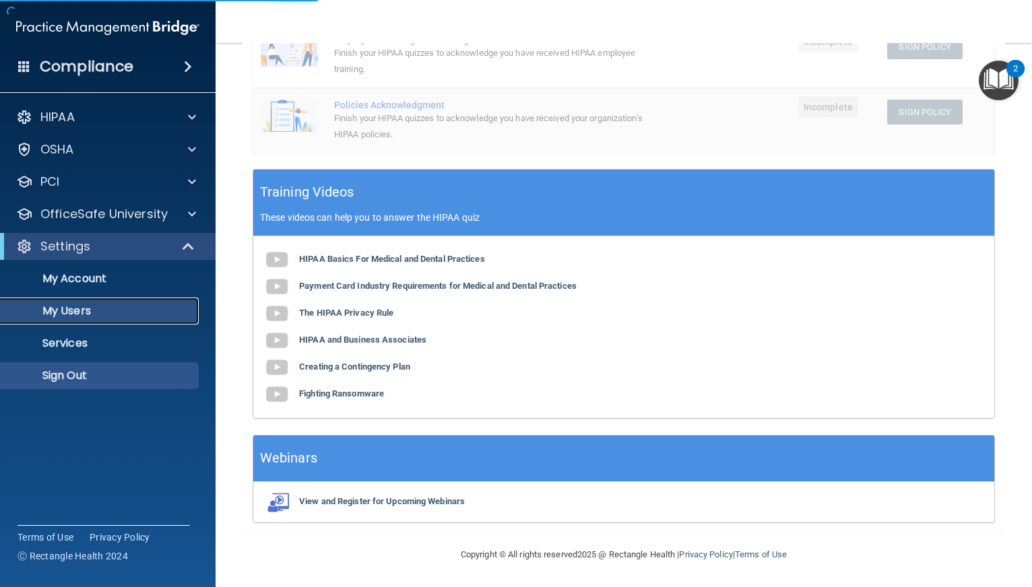
scroll to position [488, 0]
select select "20"
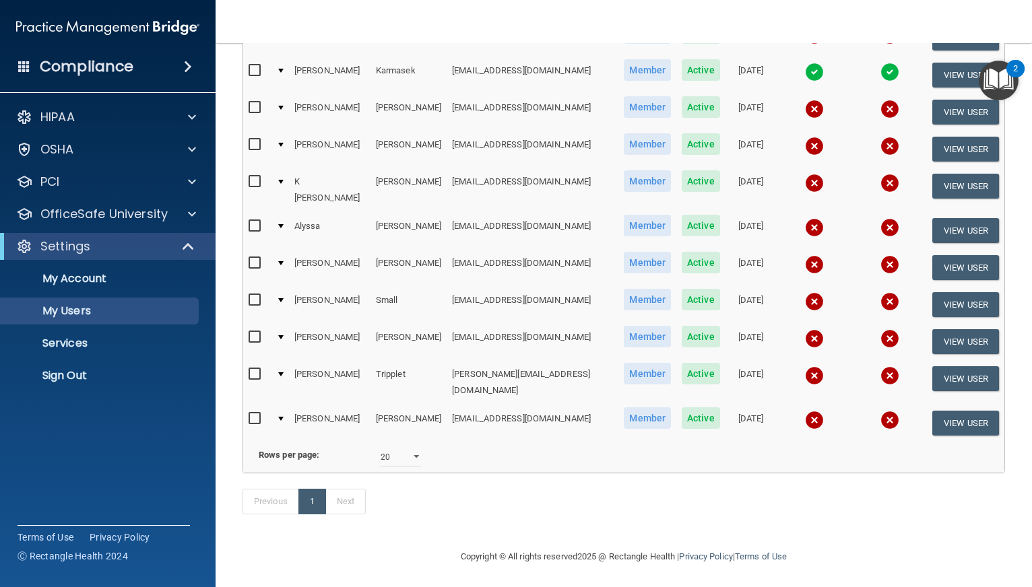
click at [251, 292] on label at bounding box center [257, 299] width 17 height 15
click at [251, 295] on input "checkbox" at bounding box center [256, 300] width 15 height 11
checkbox input "true"
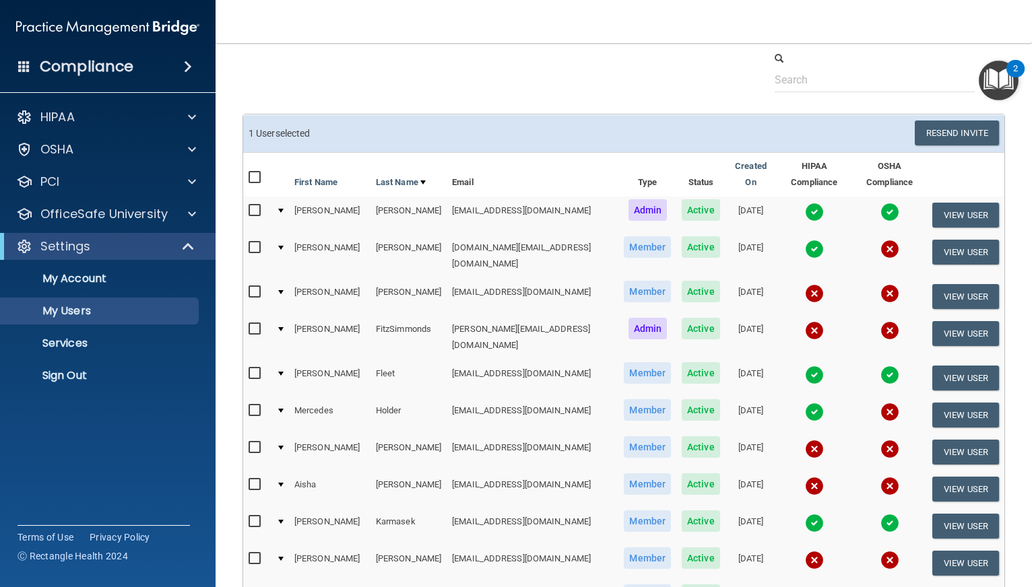
scroll to position [0, 0]
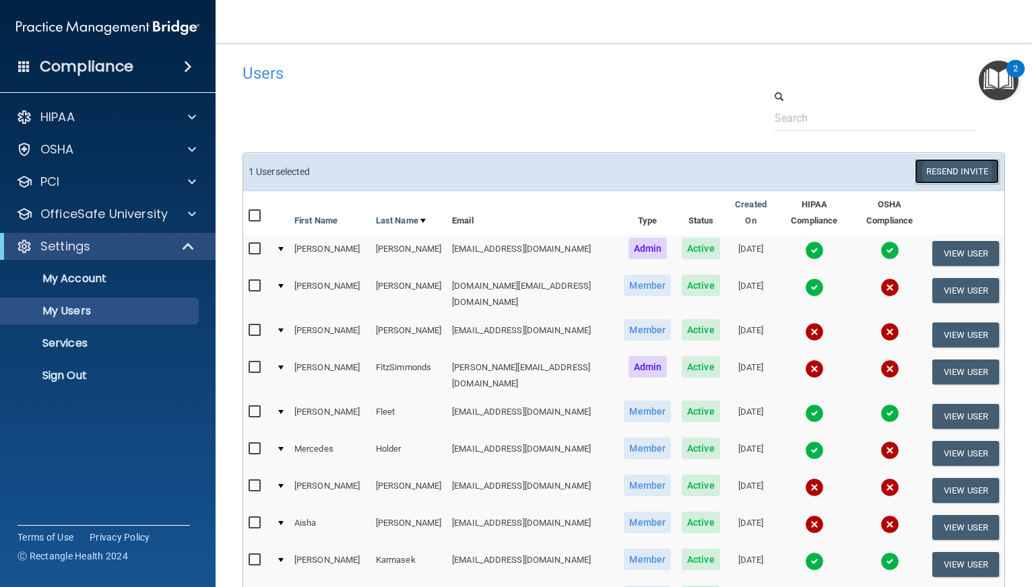
click at [964, 168] on button "Resend Invite" at bounding box center [957, 171] width 84 height 25
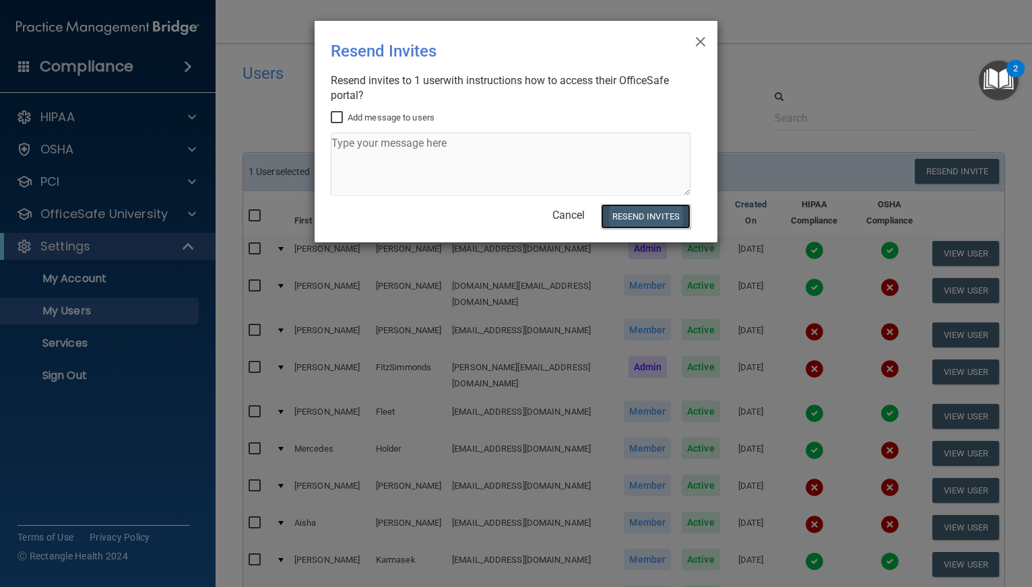
click at [656, 214] on button "Resend Invites" at bounding box center [646, 216] width 90 height 25
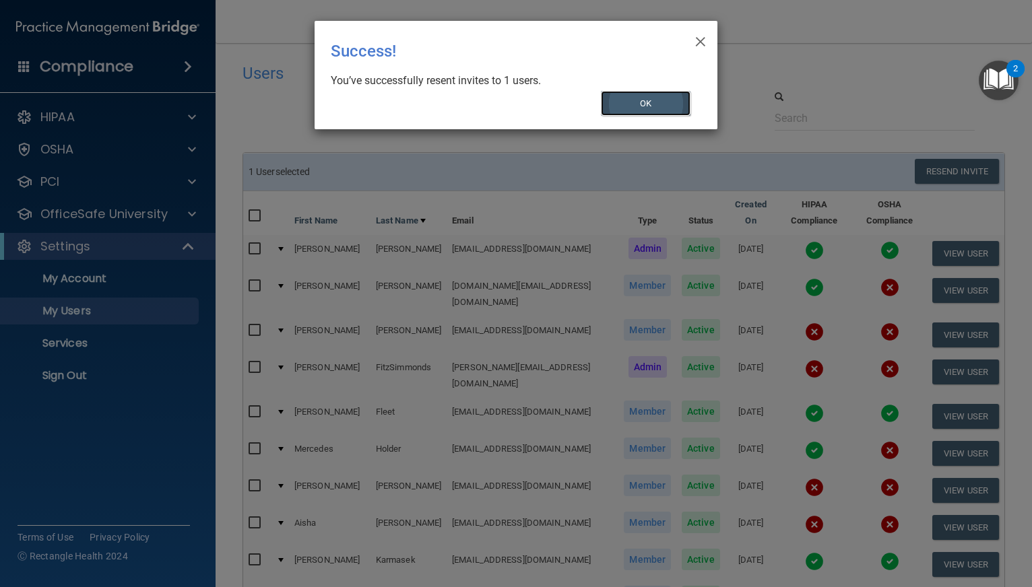
click at [642, 101] on button "OK" at bounding box center [646, 103] width 90 height 25
